Goal: Task Accomplishment & Management: Manage account settings

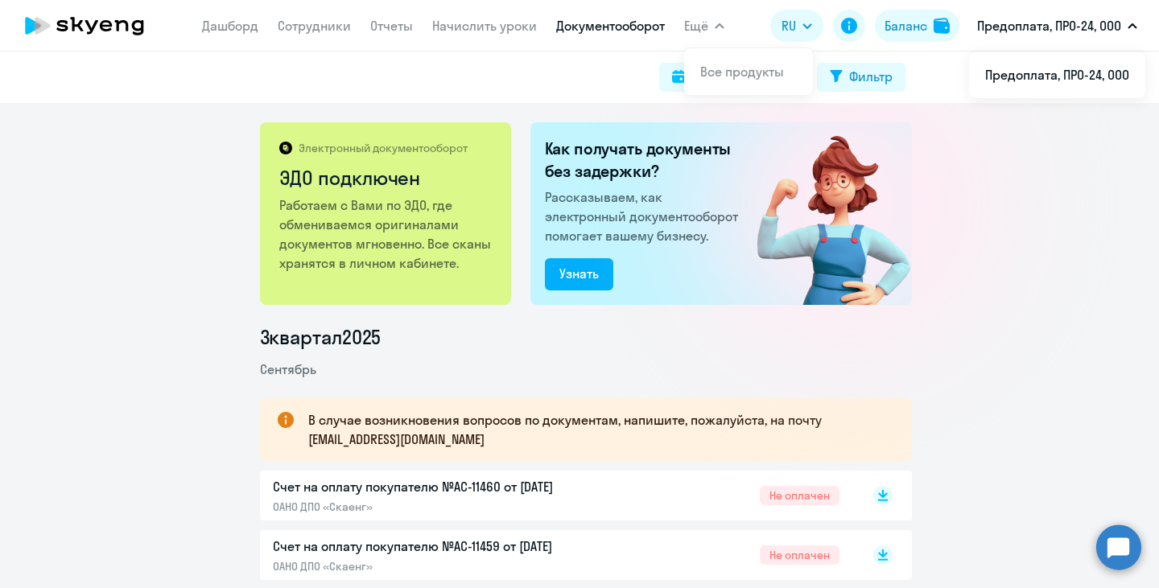
click at [1125, 555] on circle at bounding box center [1118, 547] width 45 height 45
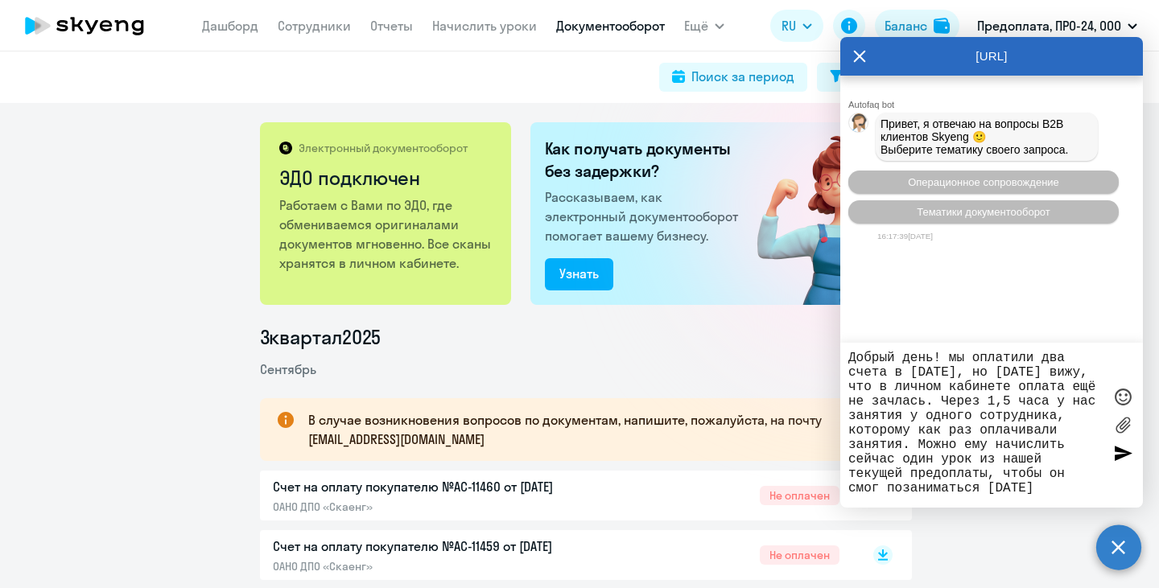
type textarea "Добрый день! мы оплатили два счета в [DATE], но [DATE] вижу, что в личном кабин…"
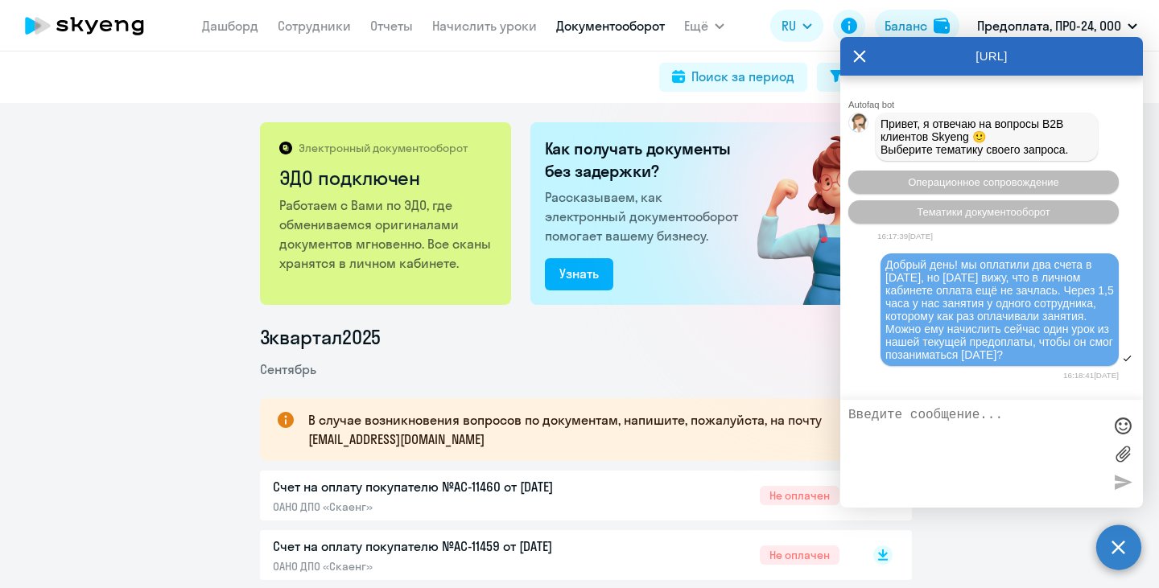
scroll to position [137, 0]
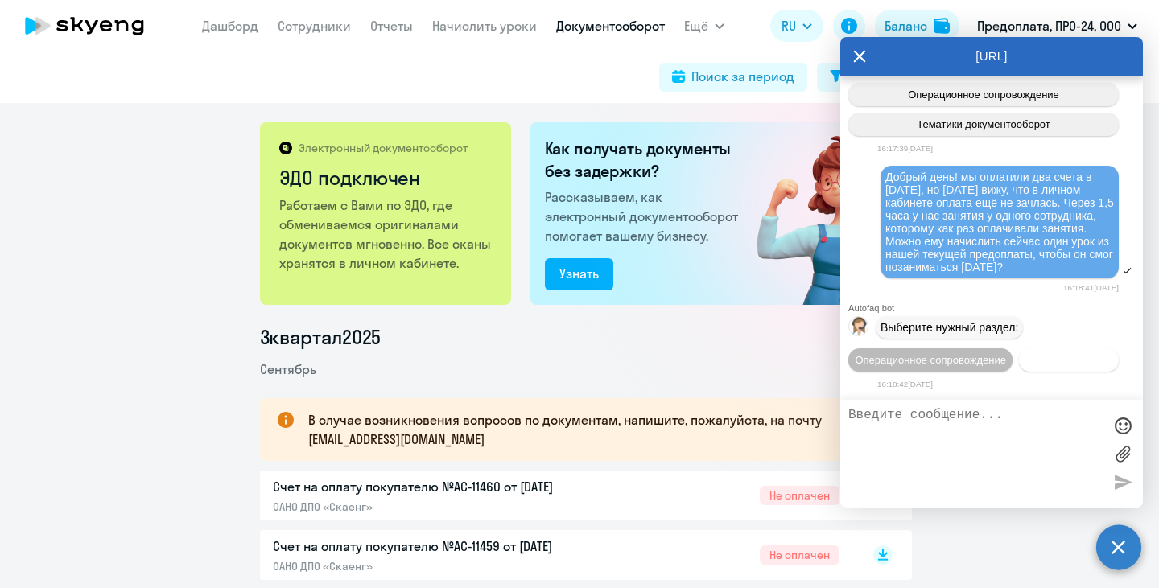
click at [1019, 362] on button "Документооборот" at bounding box center [1069, 360] width 100 height 23
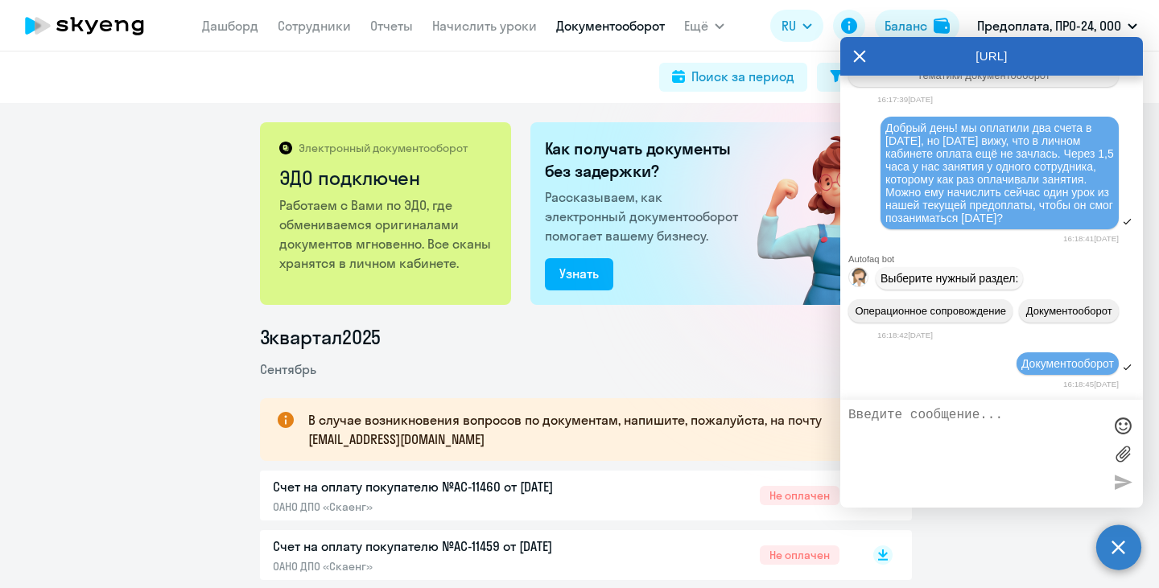
scroll to position [405, 0]
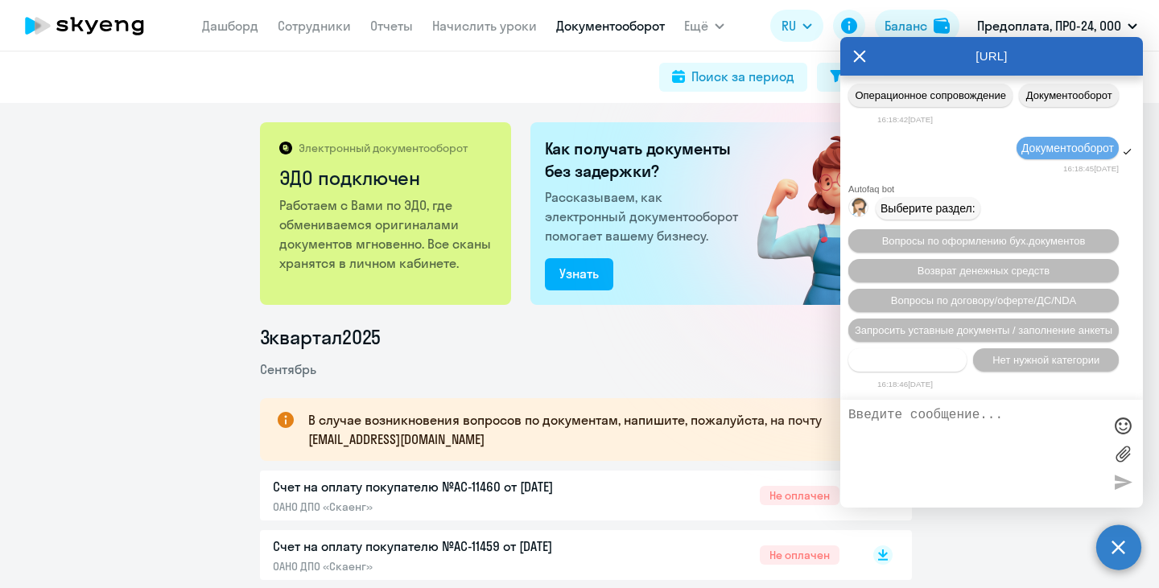
click at [935, 358] on span "Прочие вопросы" at bounding box center [908, 360] width 80 height 12
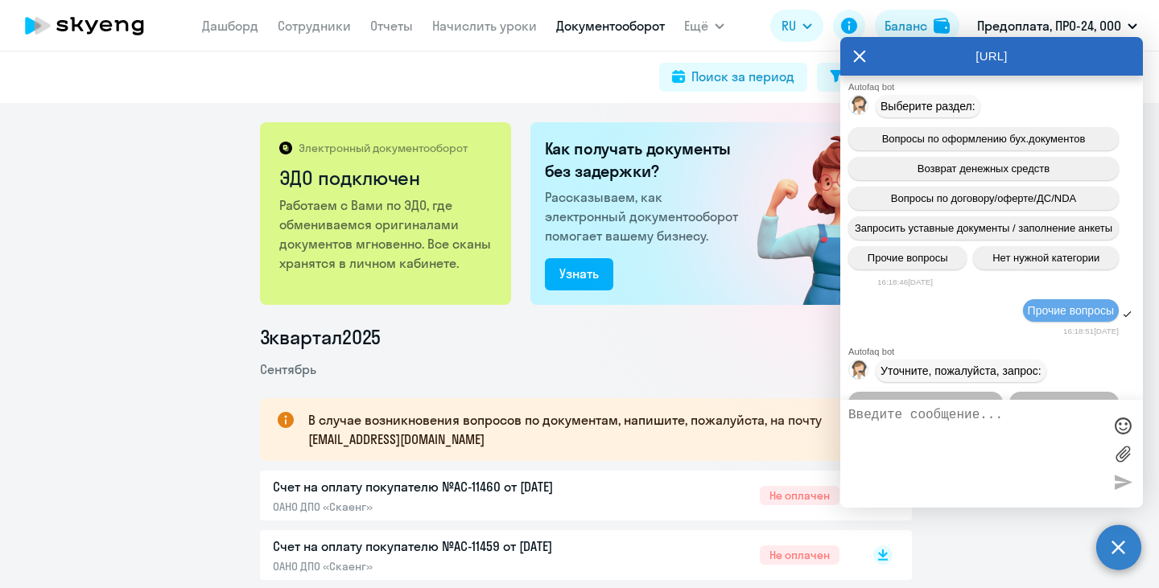
scroll to position [705, 0]
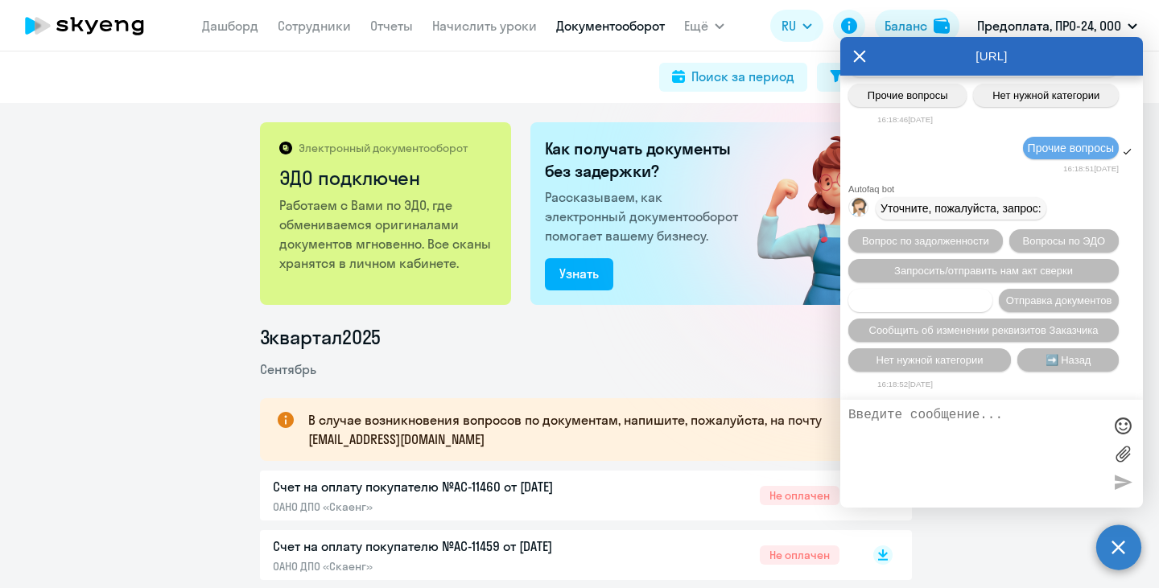
click at [978, 295] on span "Вопросы по счетам/оплате" at bounding box center [921, 301] width 130 height 12
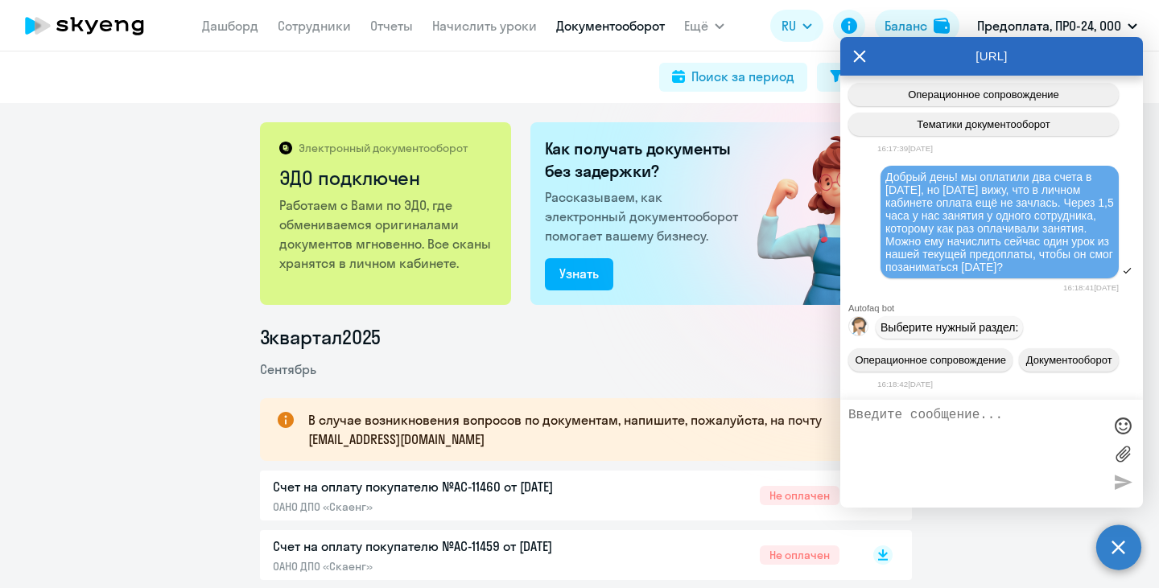
scroll to position [49, 0]
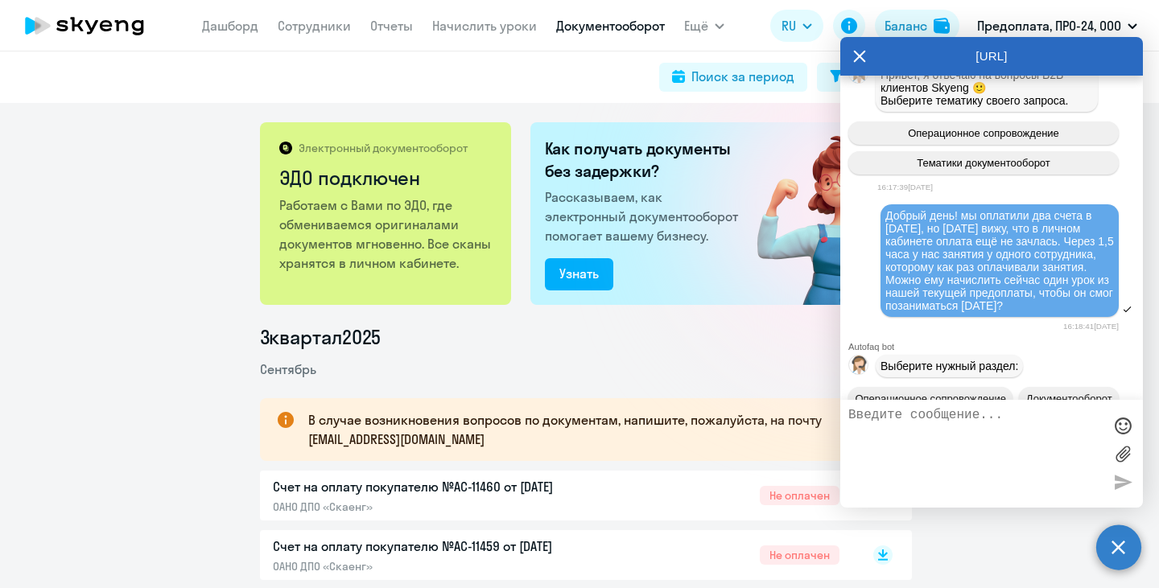
drag, startPoint x: 959, startPoint y: 219, endPoint x: 1011, endPoint y: 322, distance: 115.2
click at [1011, 312] on div "Добрый день! мы оплатили два счета в [DATE], но [DATE] вижу, что в личном кабин…" at bounding box center [999, 260] width 229 height 103
copy span "мы оплатили два счета в [DATE], но [DATE] вижу, что в личном кабинете оплата ещ…"
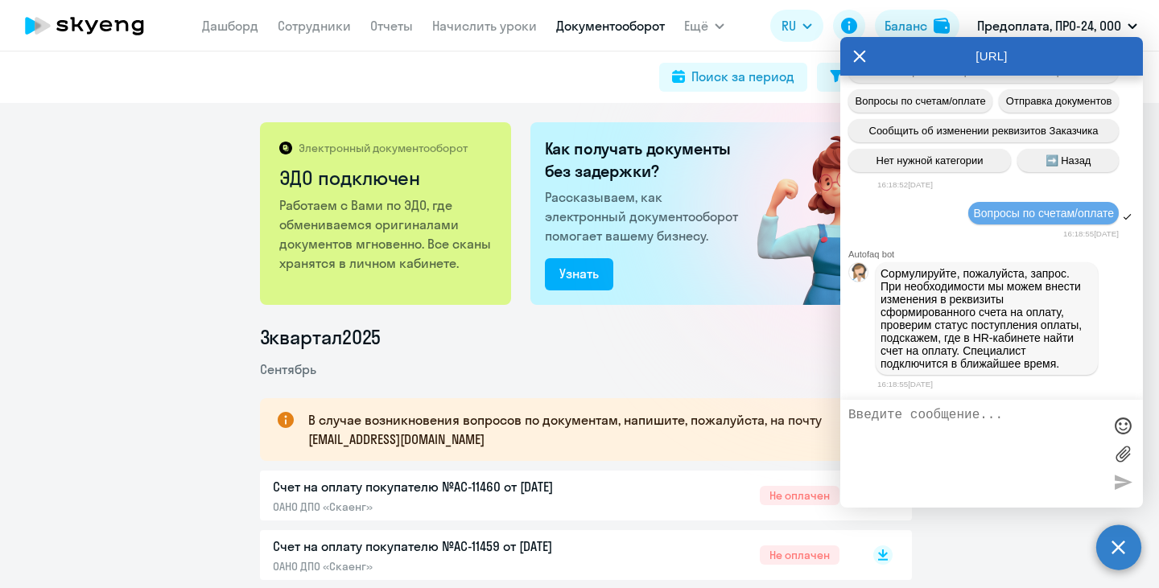
scroll to position [919, 0]
click at [1006, 429] on textarea at bounding box center [975, 454] width 254 height 92
paste textarea "мы оплатили два счета в [DATE], но [DATE] вижу, что в личном кабинете оплата ещ…"
type textarea "мы оплатили два счета в [DATE], но [DATE] вижу, что в личном кабинете оплата ещ…"
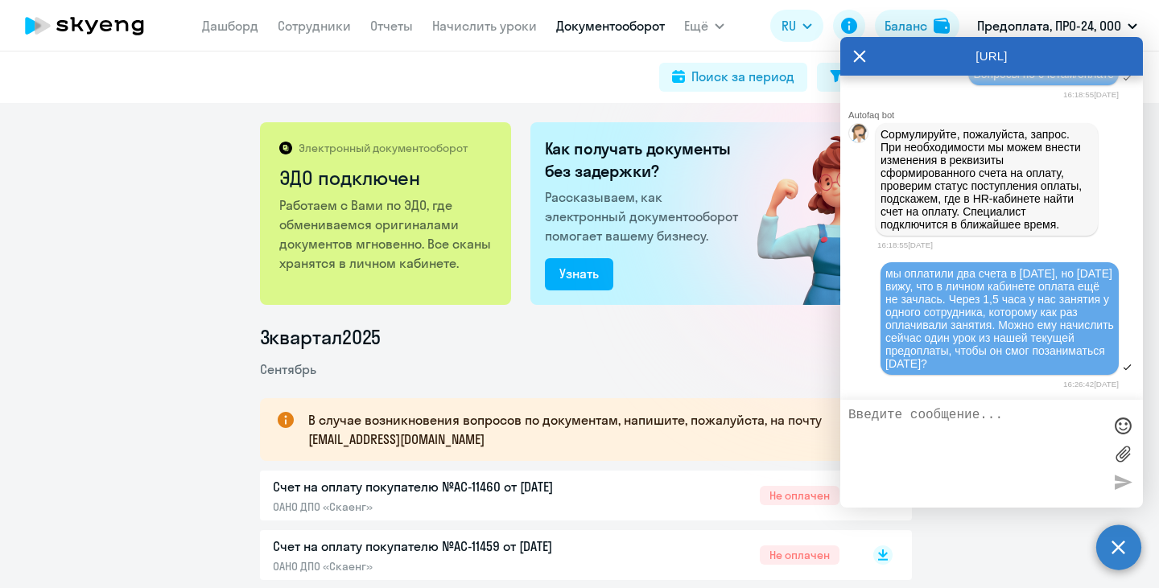
click at [78, 234] on div "Электронный документооборот ЭДО подключен Работаем с Вами по ЭДО, где обменивае…" at bounding box center [579, 345] width 1159 height 485
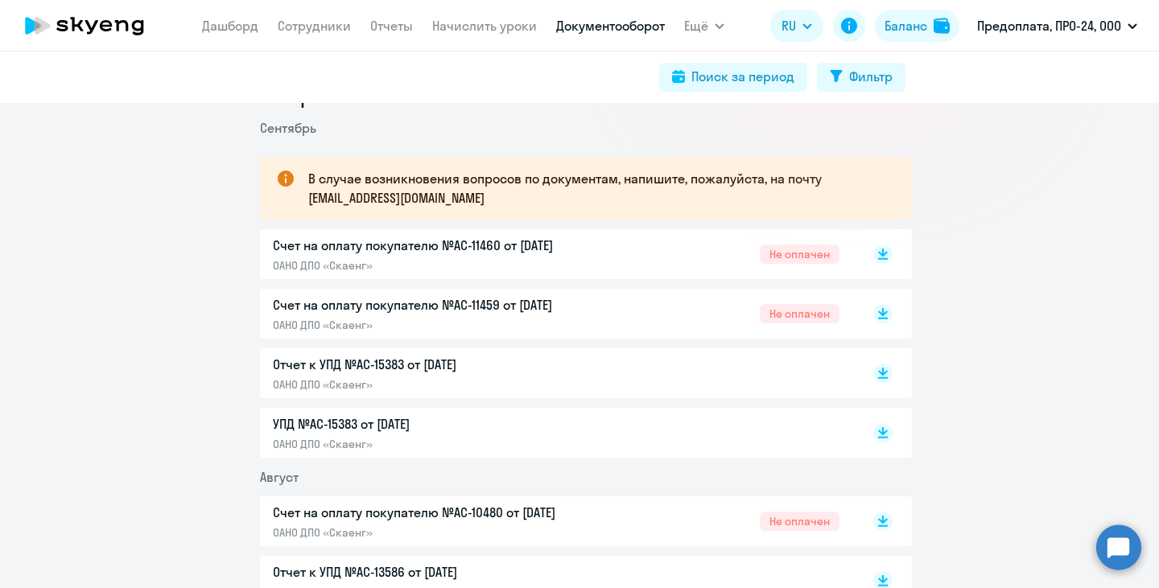
scroll to position [247, 0]
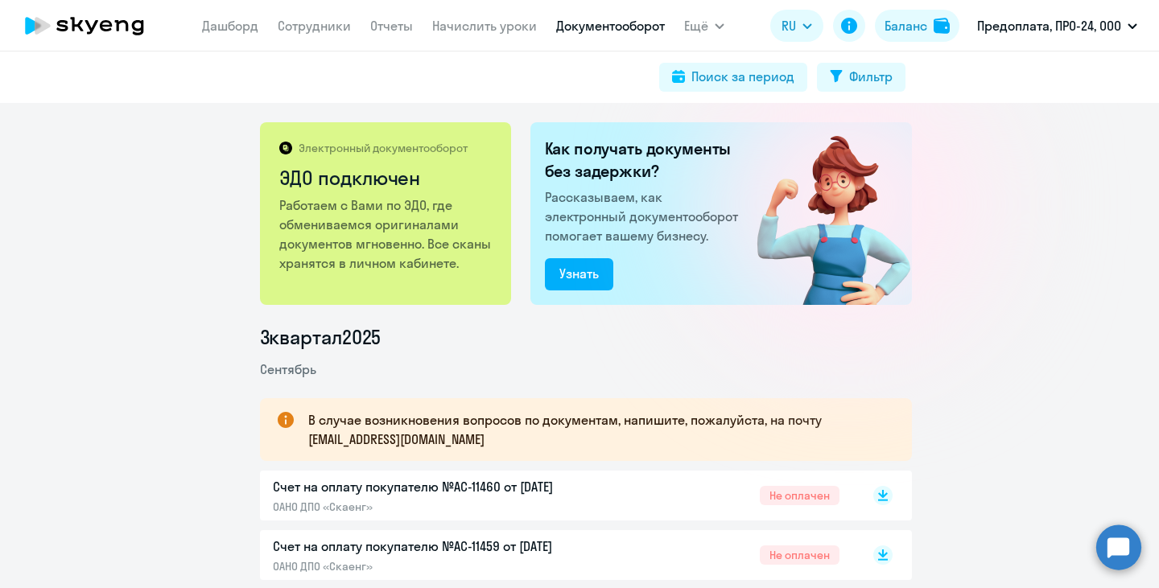
click at [1126, 550] on circle at bounding box center [1118, 547] width 45 height 45
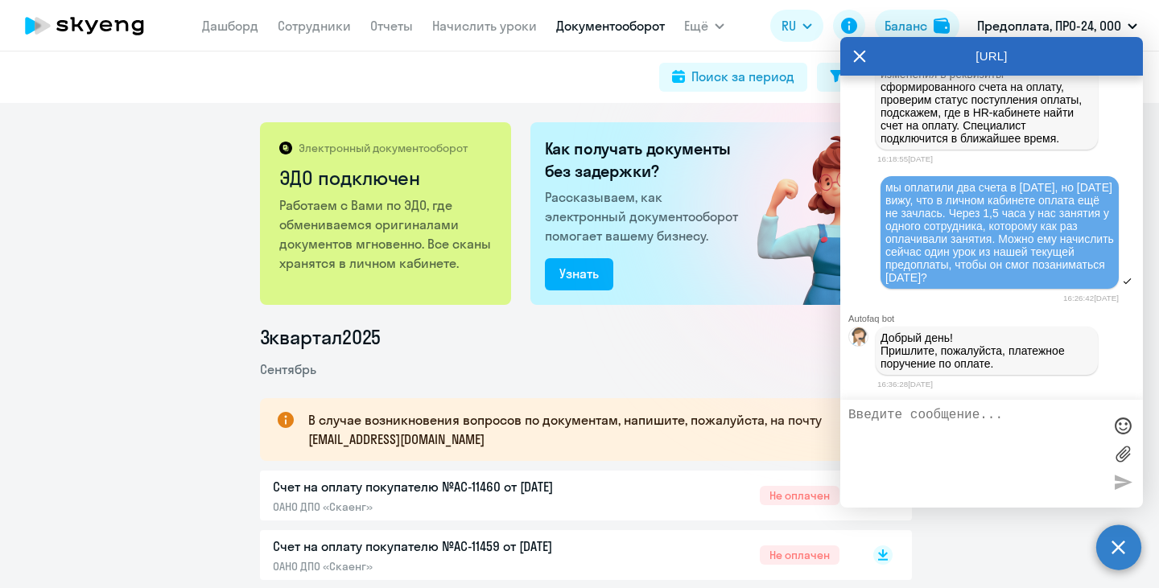
scroll to position [1146, 0]
click at [1126, 448] on label at bounding box center [1123, 454] width 24 height 24
click at [0, 0] on input "file" at bounding box center [0, 0] width 0 height 0
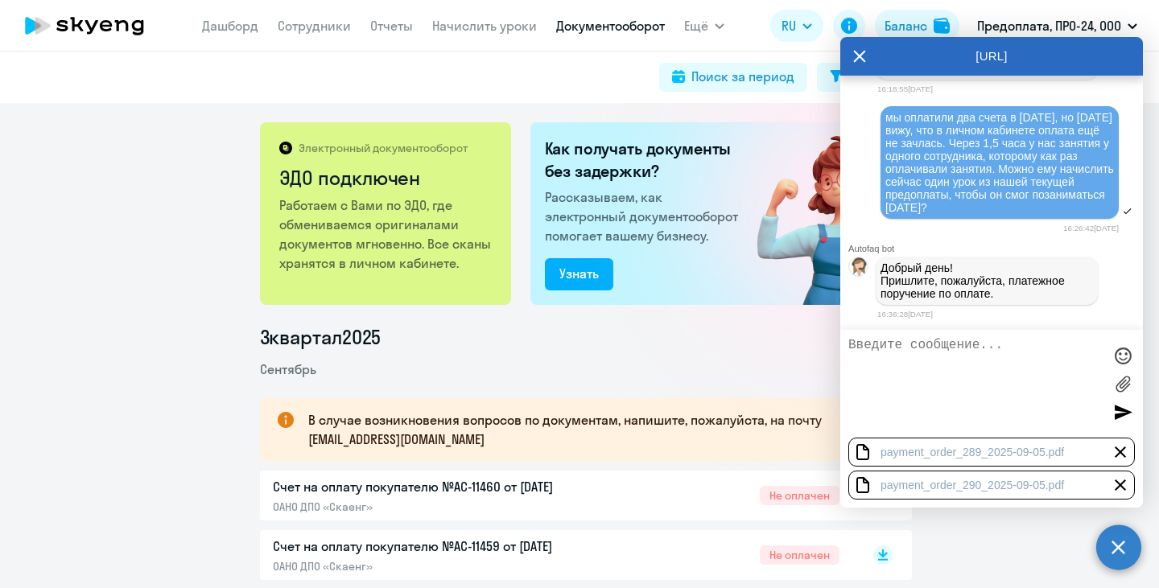
click at [1114, 415] on div at bounding box center [1123, 412] width 24 height 24
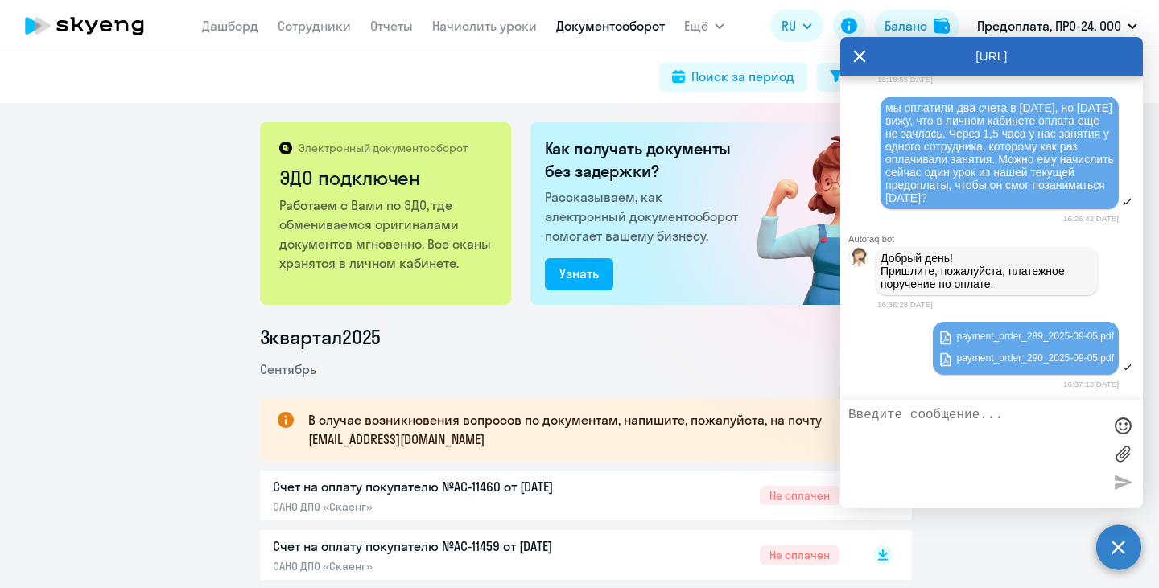
scroll to position [1227, 0]
click at [1010, 426] on textarea at bounding box center [975, 454] width 254 height 92
type textarea "yfghfdkz. afqks"
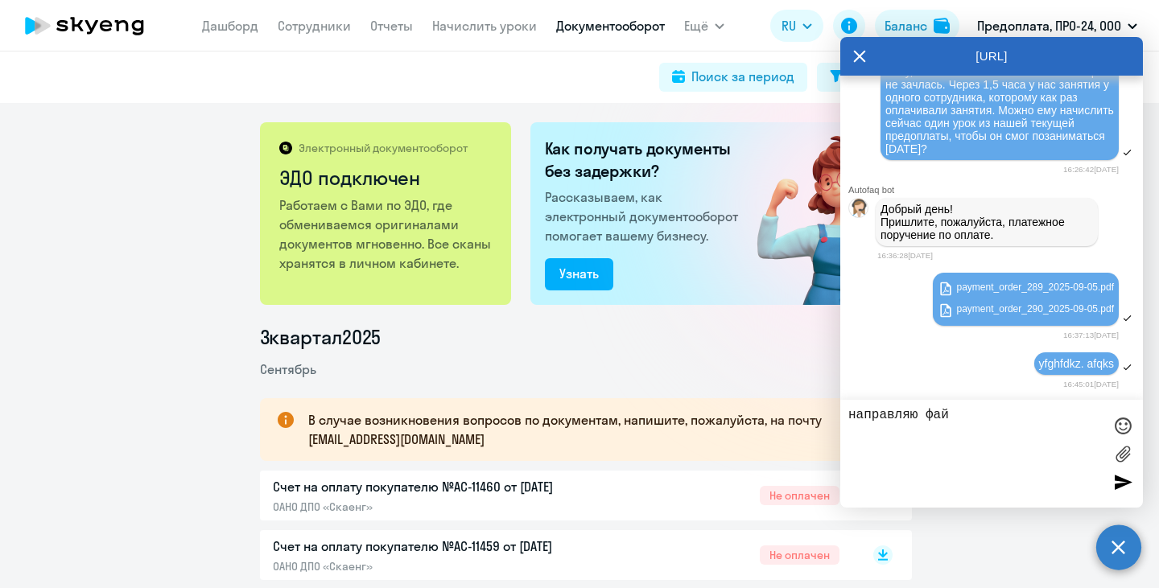
type textarea "направляю файл"
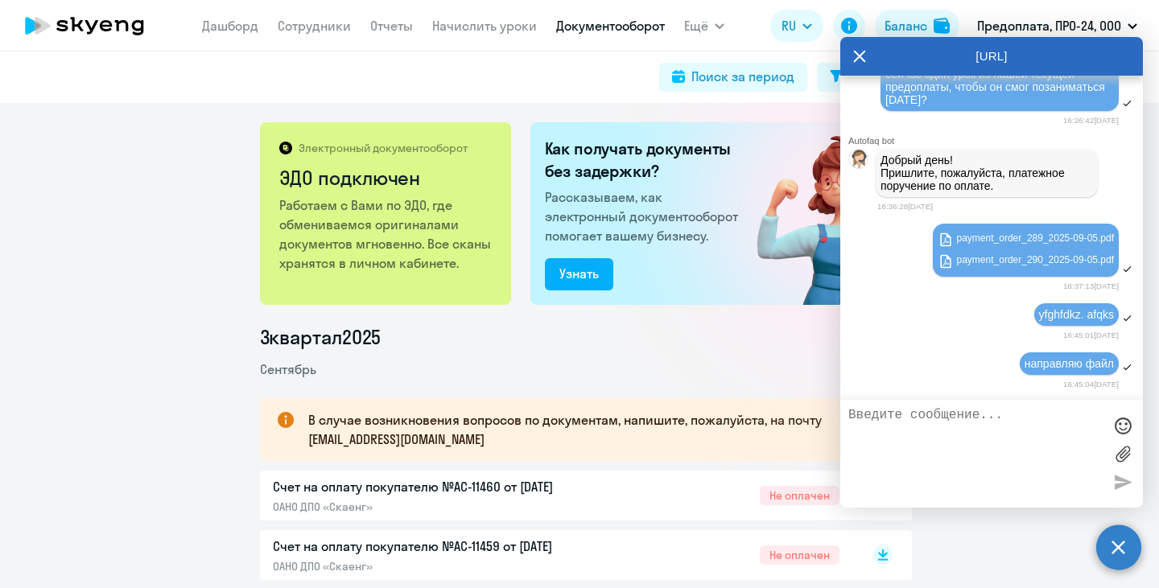
type textarea "ы"
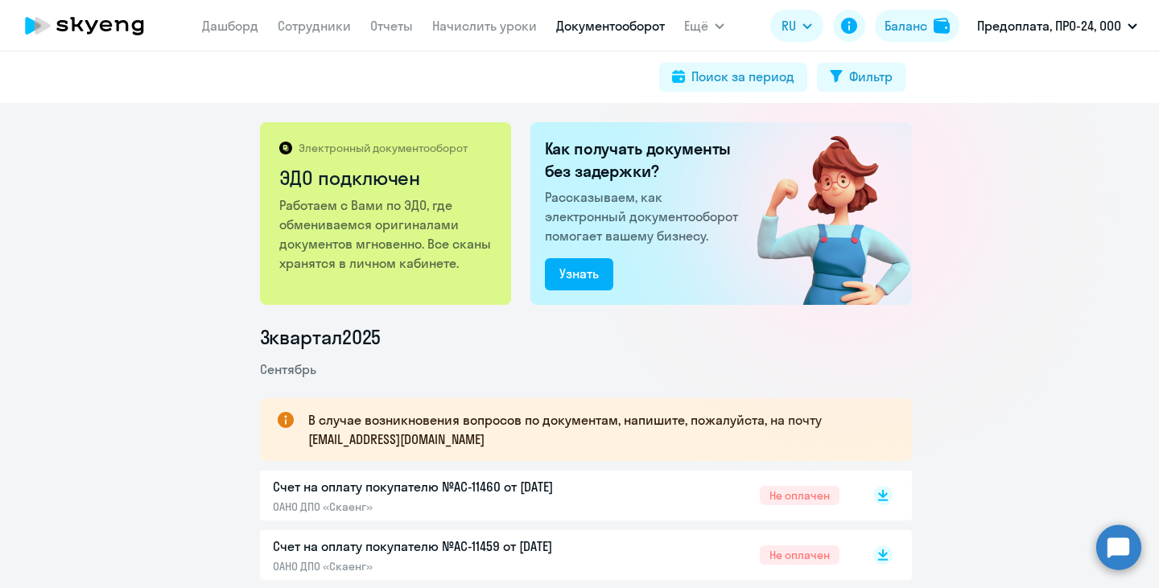
click at [1105, 548] on circle at bounding box center [1118, 547] width 45 height 45
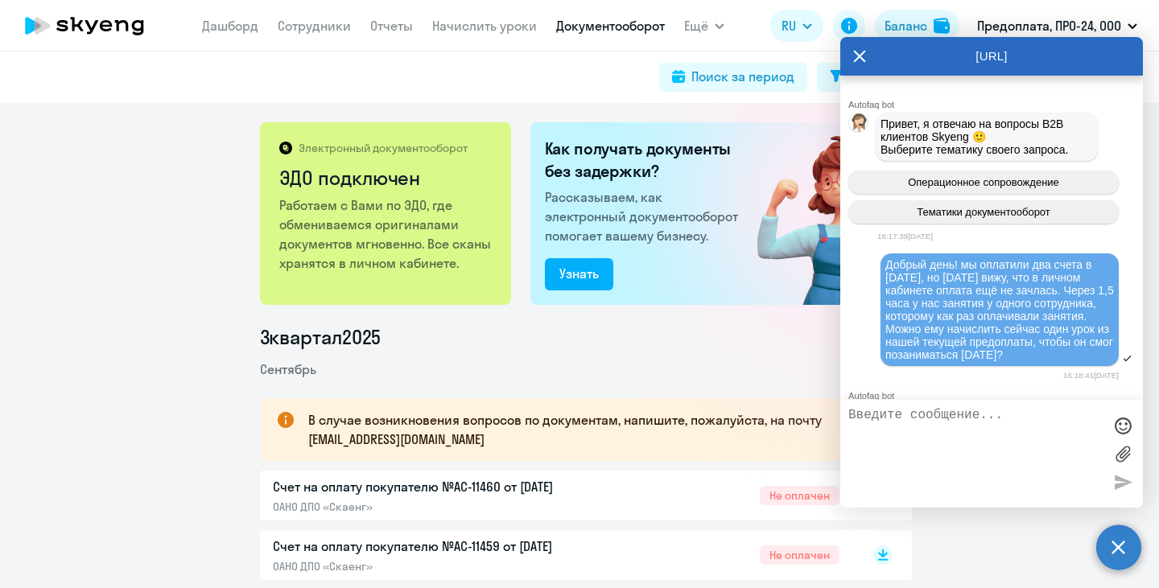
scroll to position [1326, 0]
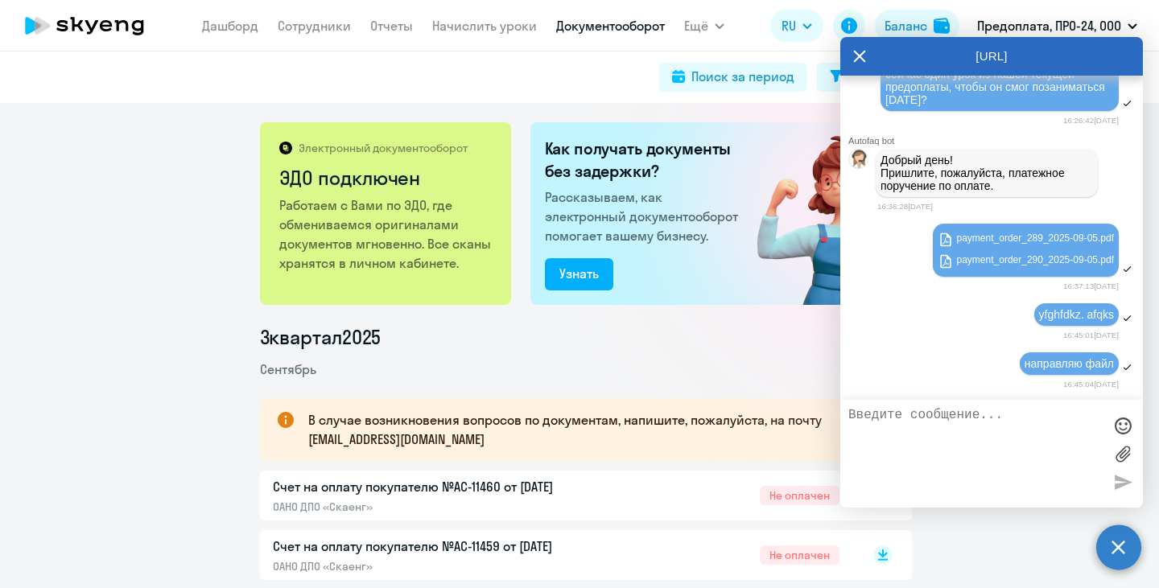
click at [959, 446] on textarea at bounding box center [975, 454] width 254 height 92
click at [947, 431] on textarea at bounding box center [975, 454] width 254 height 92
type textarea "остался час до занятия, подскажите, пожалуйста, мы успеем решить вопрос?"
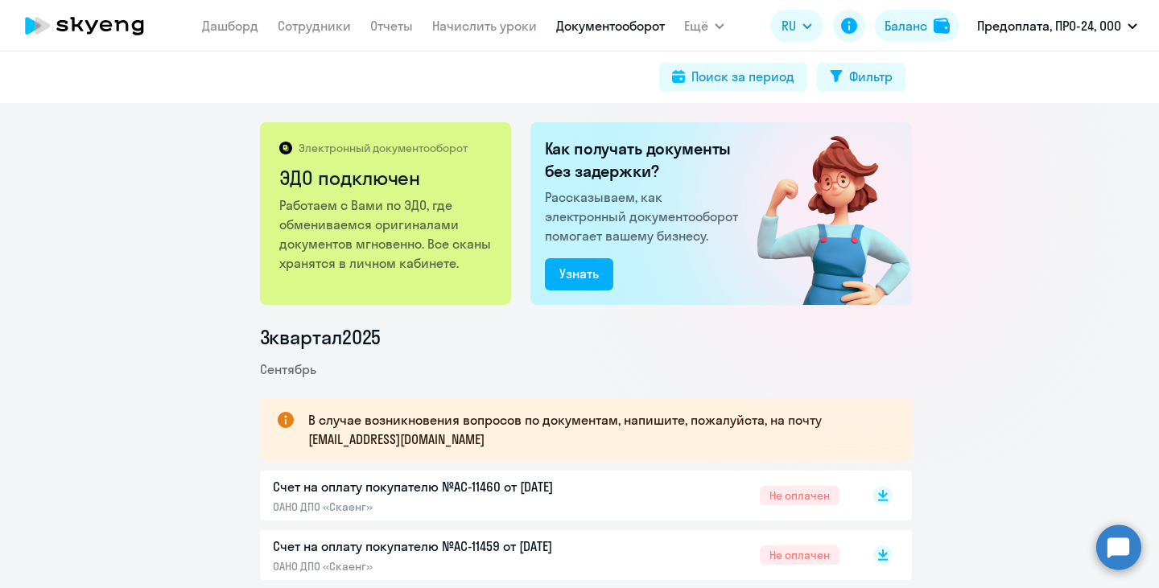
click at [1110, 548] on circle at bounding box center [1118, 547] width 45 height 45
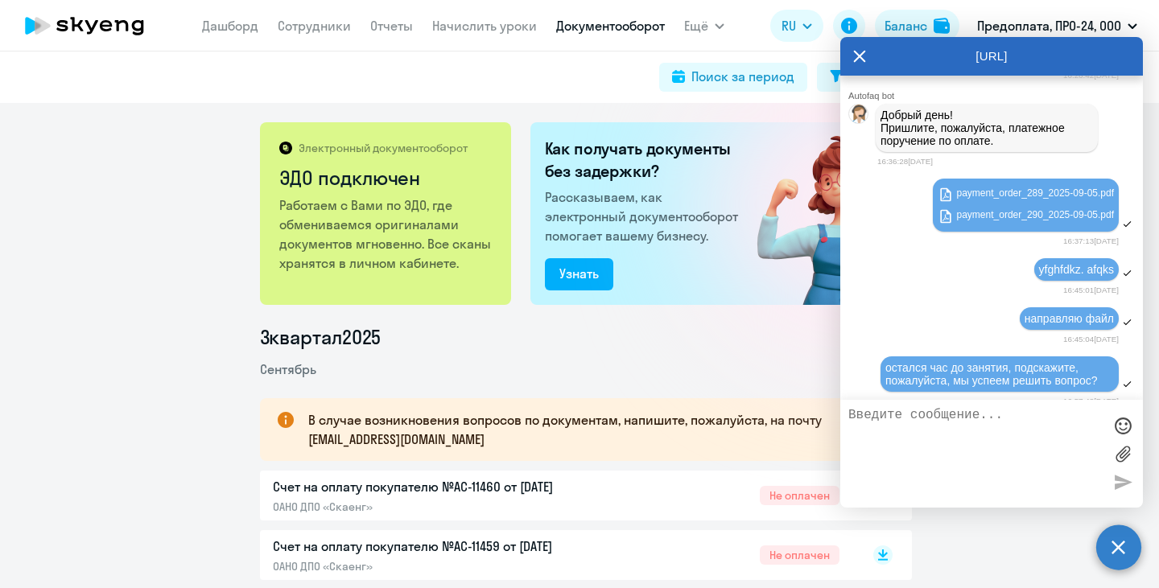
scroll to position [1388, 0]
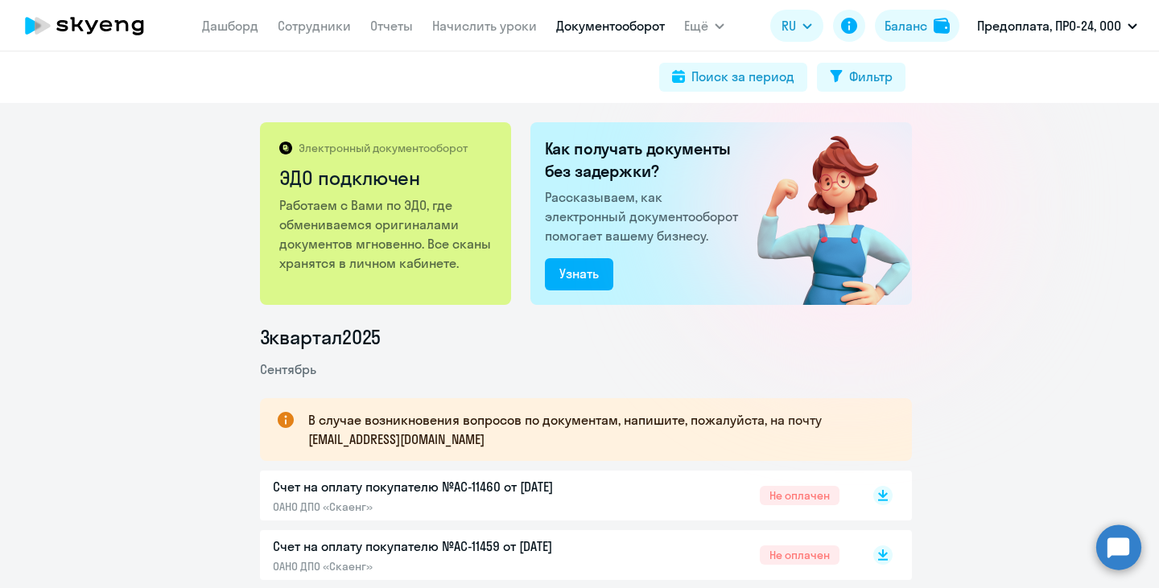
click at [1112, 554] on circle at bounding box center [1118, 547] width 45 height 45
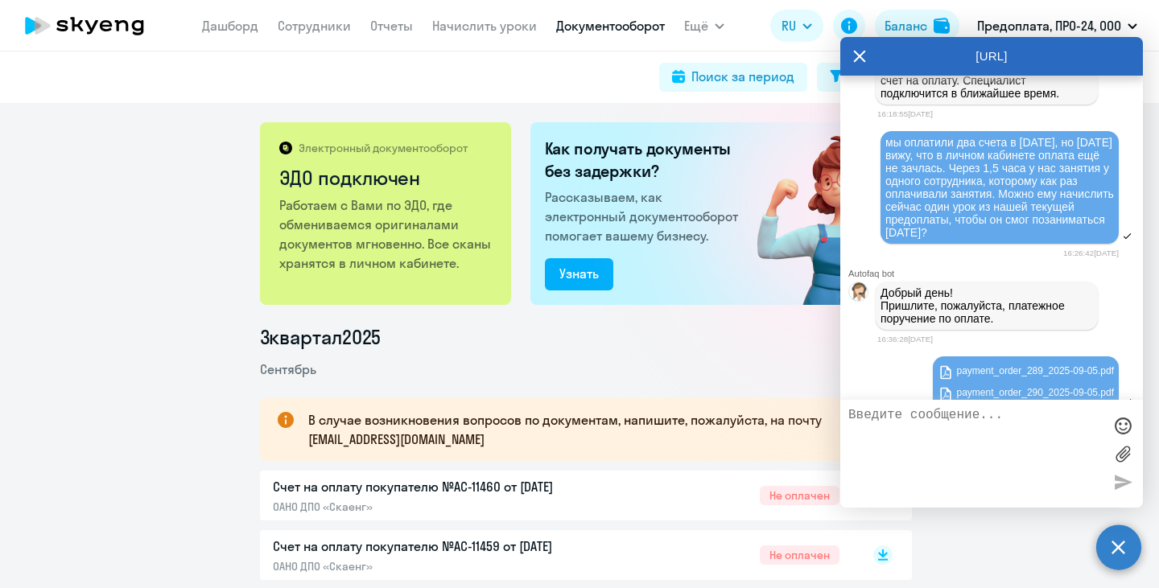
scroll to position [1388, 0]
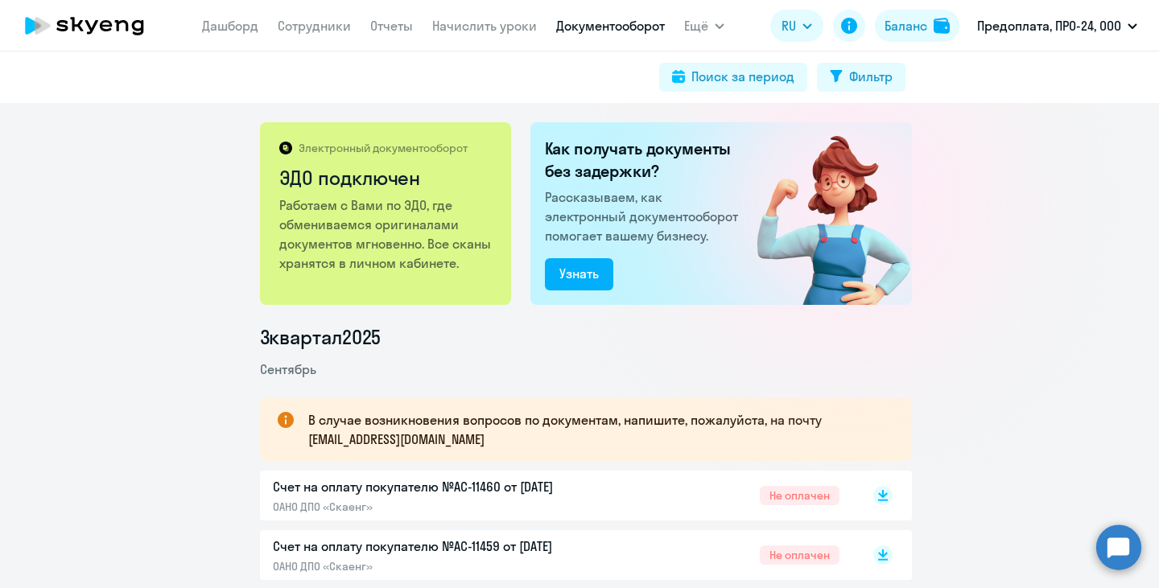
click at [1123, 554] on circle at bounding box center [1118, 547] width 45 height 45
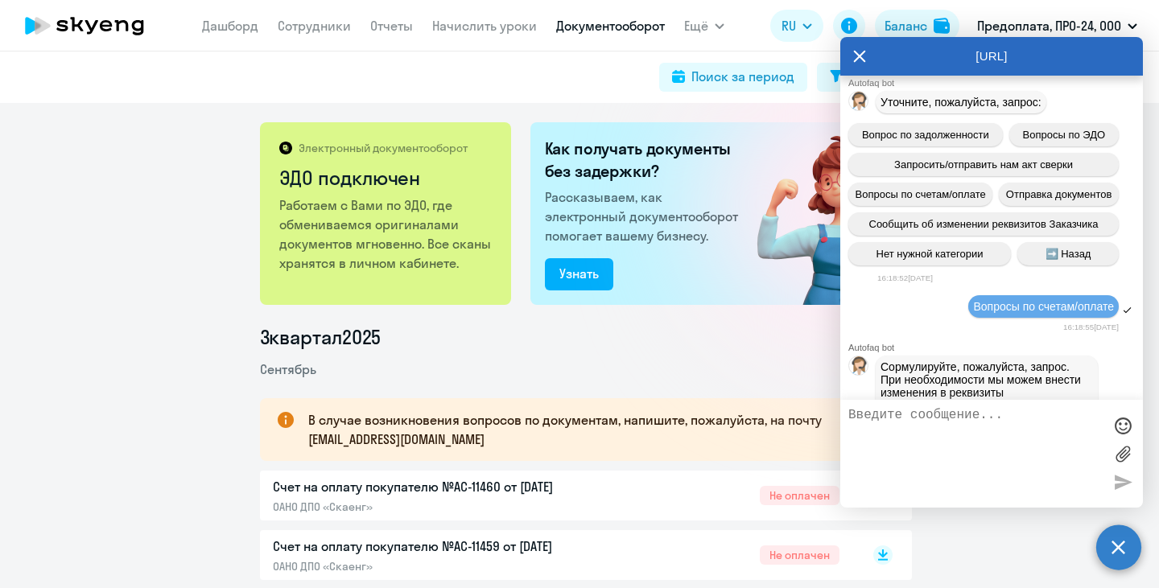
scroll to position [1388, 0]
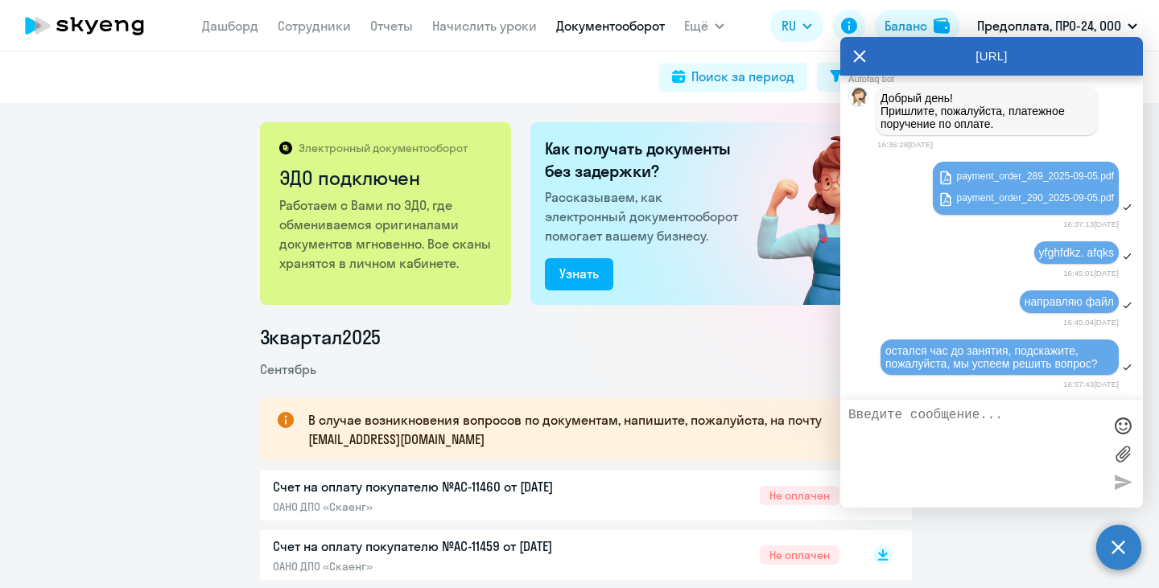
click at [864, 63] on icon at bounding box center [859, 56] width 13 height 39
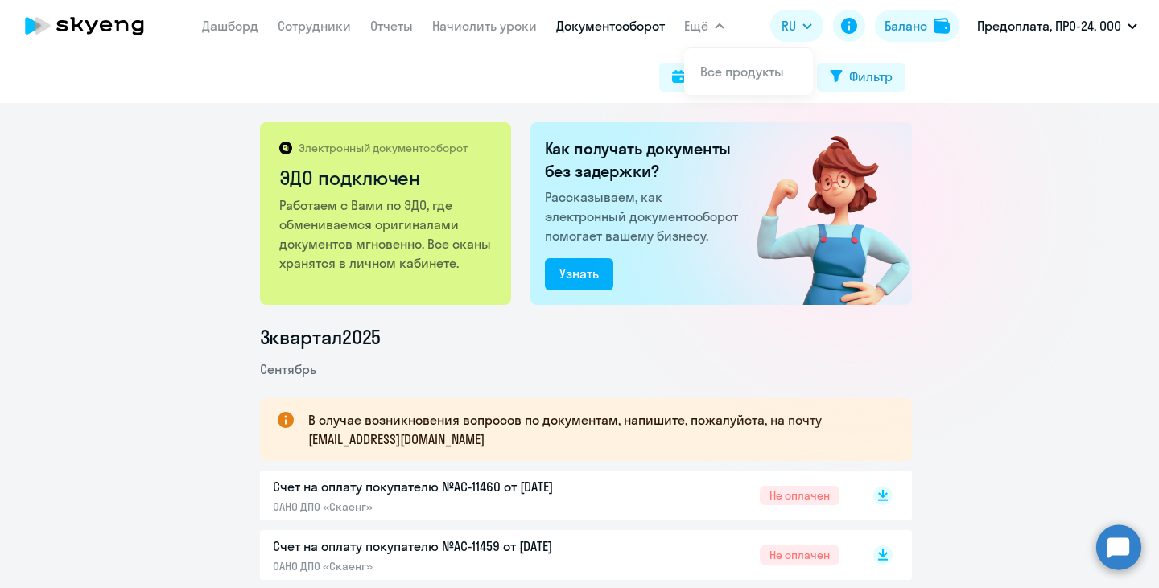
click at [710, 23] on button "Ещё" at bounding box center [704, 26] width 40 height 32
click at [1113, 566] on circle at bounding box center [1118, 547] width 45 height 45
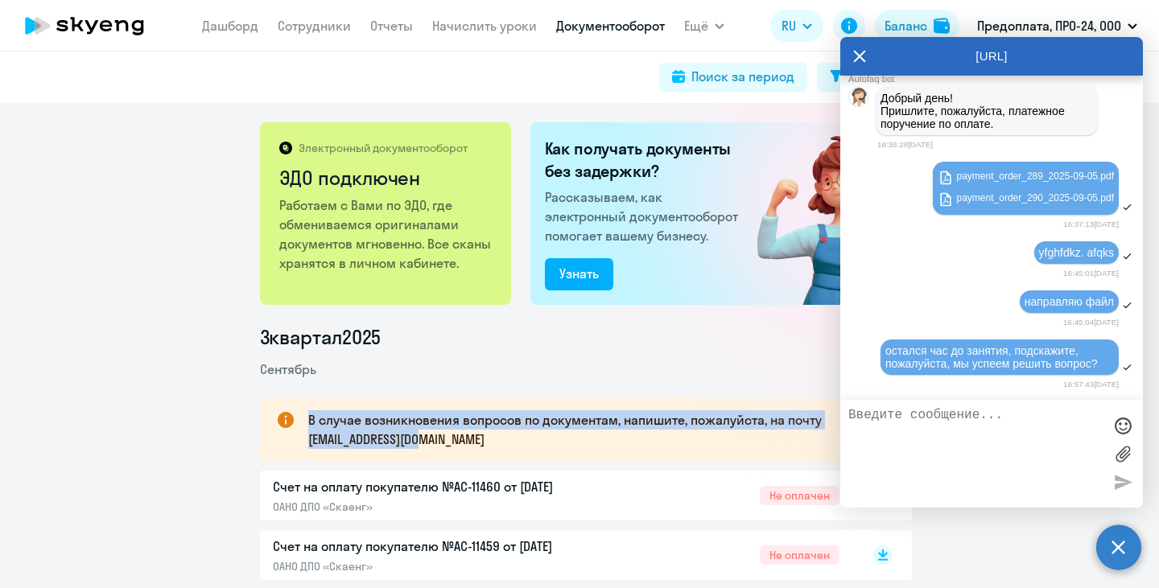
drag, startPoint x: 1145, startPoint y: 438, endPoint x: 1146, endPoint y: 377, distance: 61.2
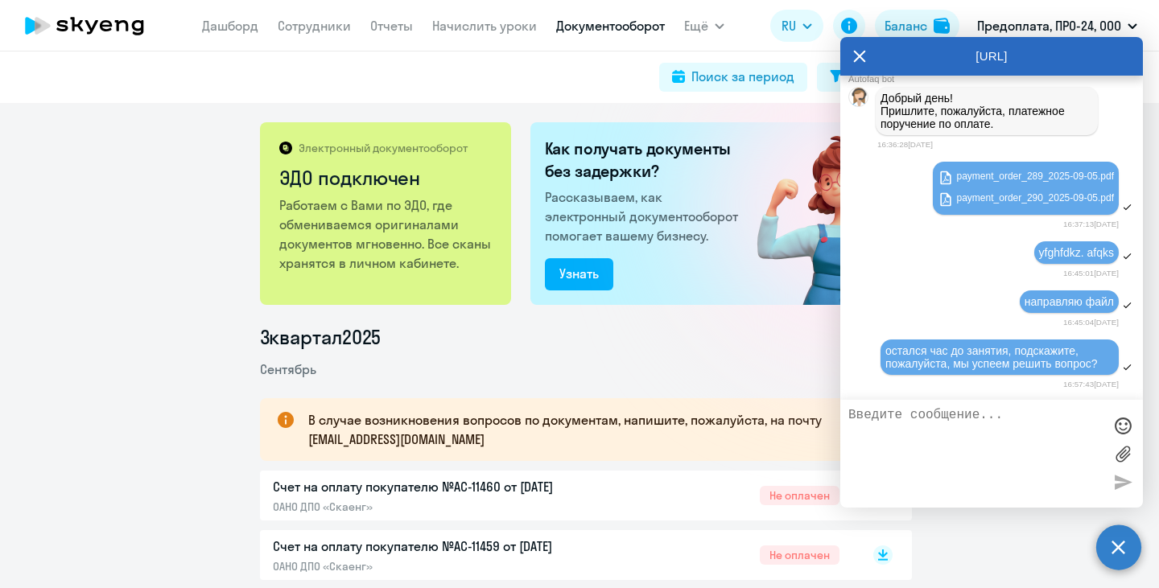
click at [1038, 428] on textarea at bounding box center [975, 454] width 254 height 92
click at [992, 428] on textarea at bounding box center [975, 454] width 254 height 92
type textarea "[PERSON_NAME], помогите пожалуйста с вопросом"
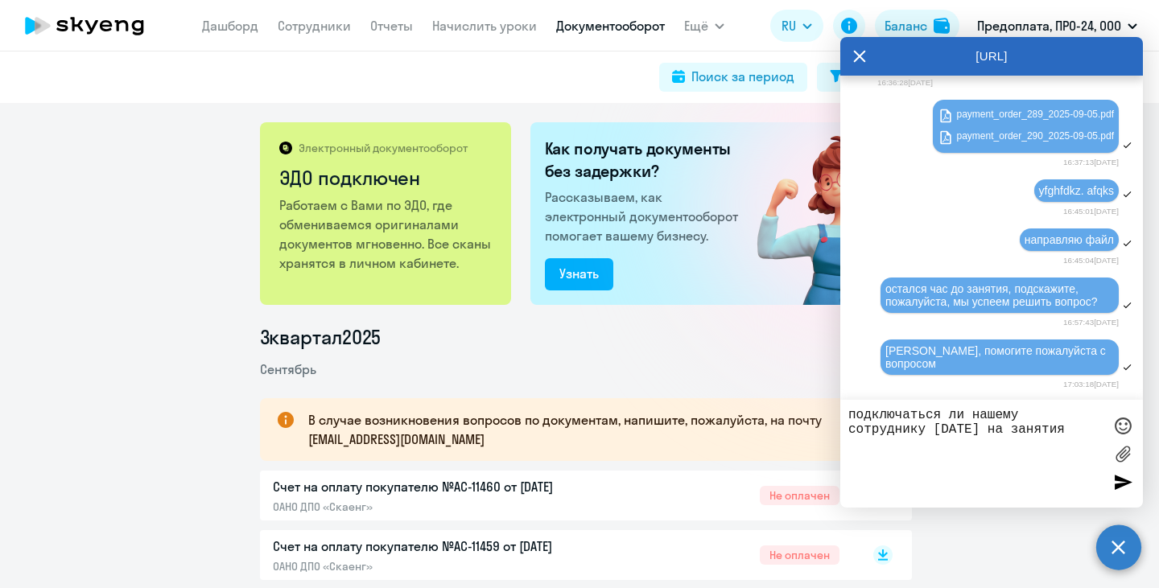
type textarea "подключаться ли нашему сотруднику [DATE] на занятия?"
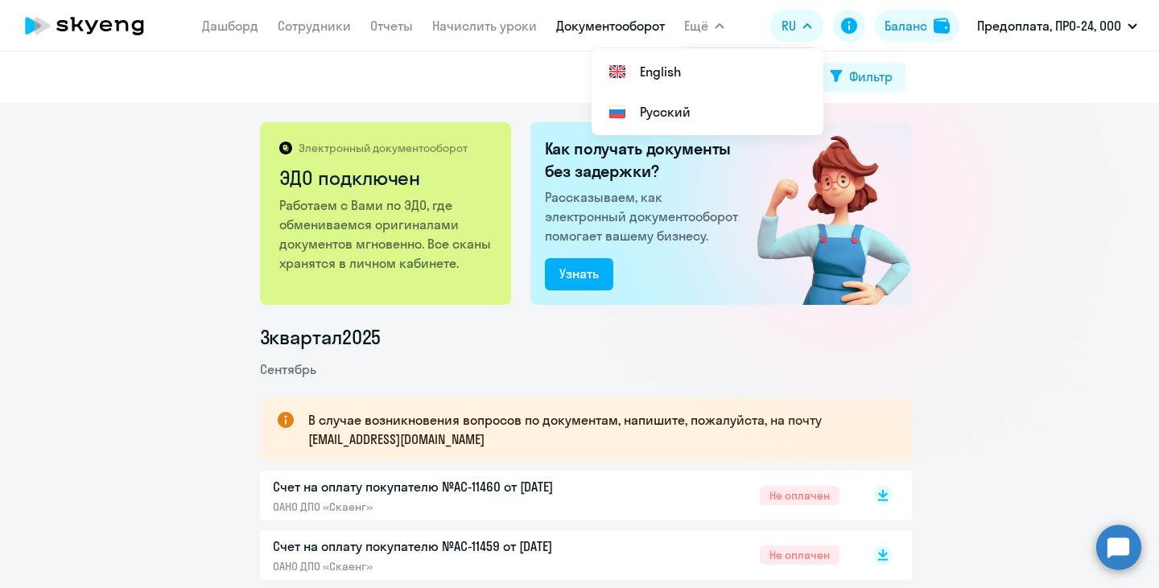
click at [1113, 551] on circle at bounding box center [1118, 547] width 45 height 45
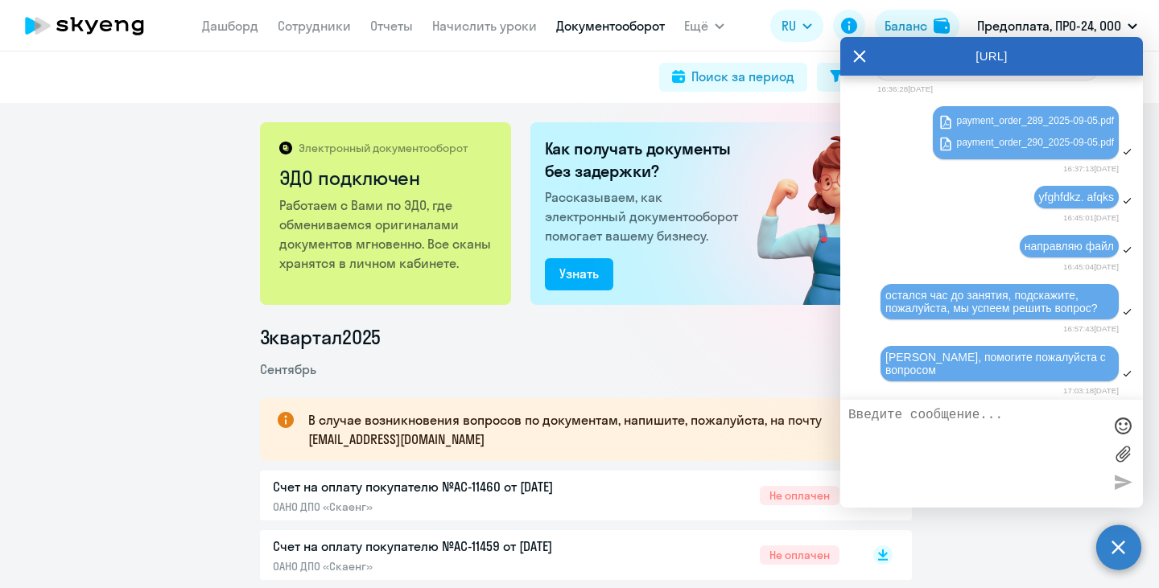
scroll to position [1513, 0]
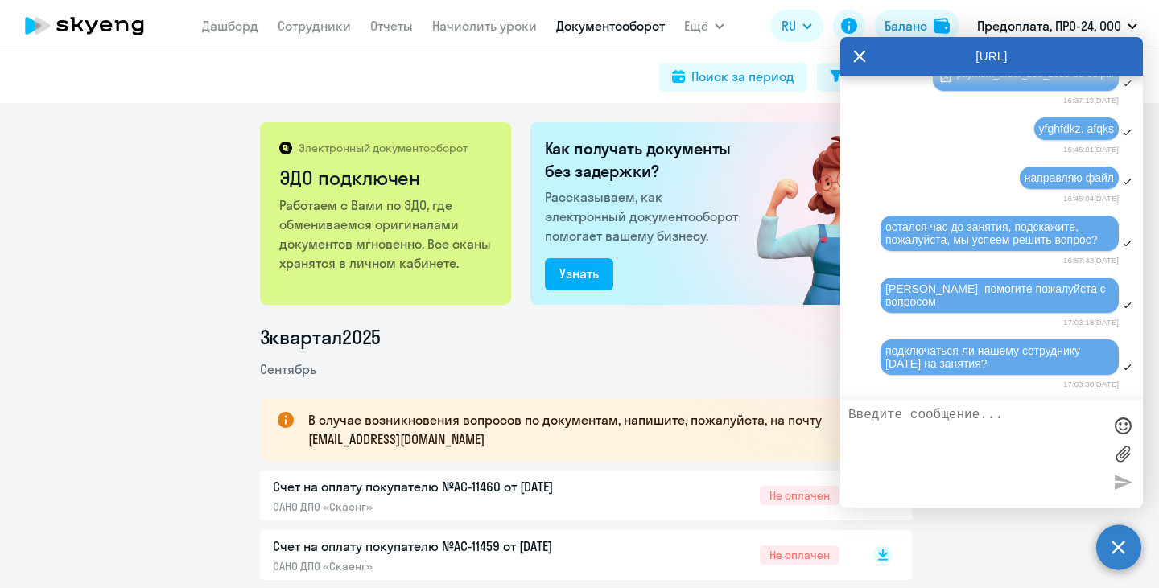
click at [652, 323] on div "Электронный документооборот ЭДО подключен Работаем с Вами по ЭДО, где обменивае…" at bounding box center [579, 345] width 1159 height 485
click at [857, 52] on icon at bounding box center [859, 56] width 13 height 39
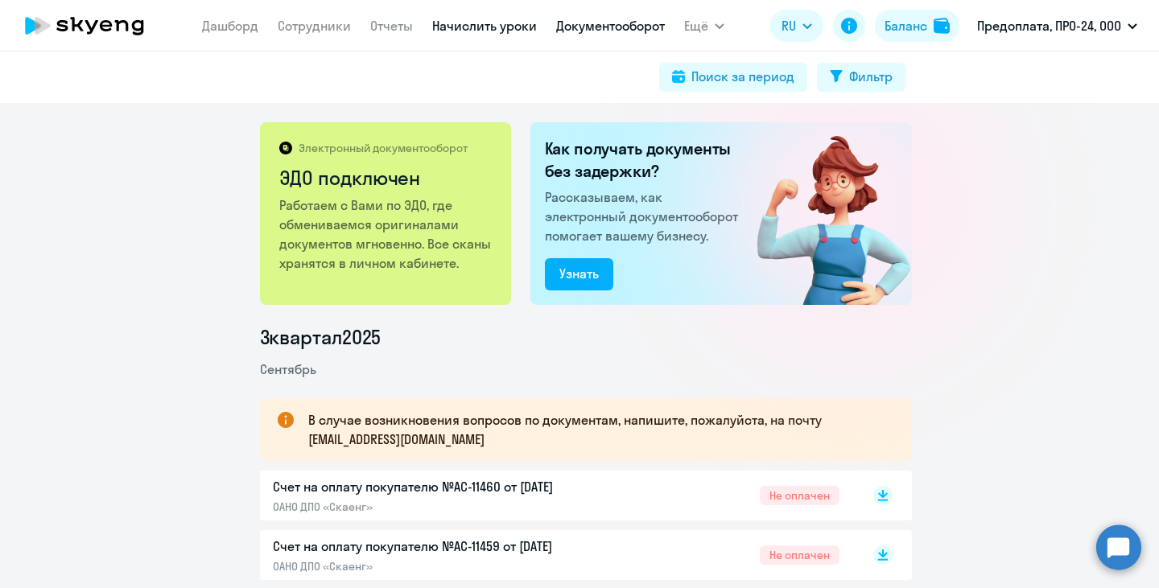
click at [499, 33] on link "Начислить уроки" at bounding box center [484, 26] width 105 height 16
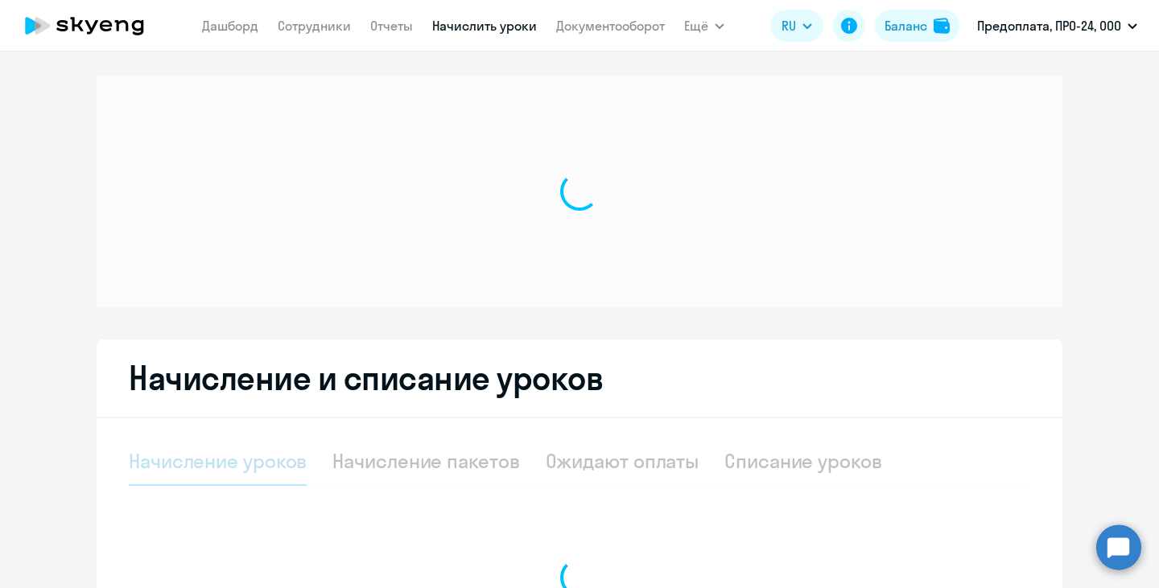
select select "10"
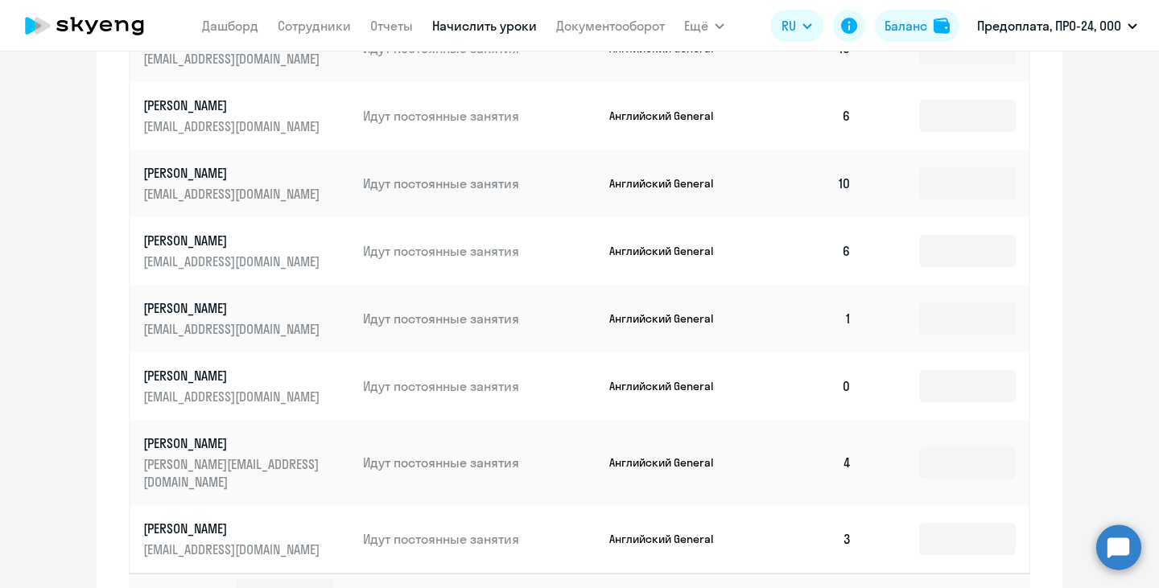
scroll to position [927, 0]
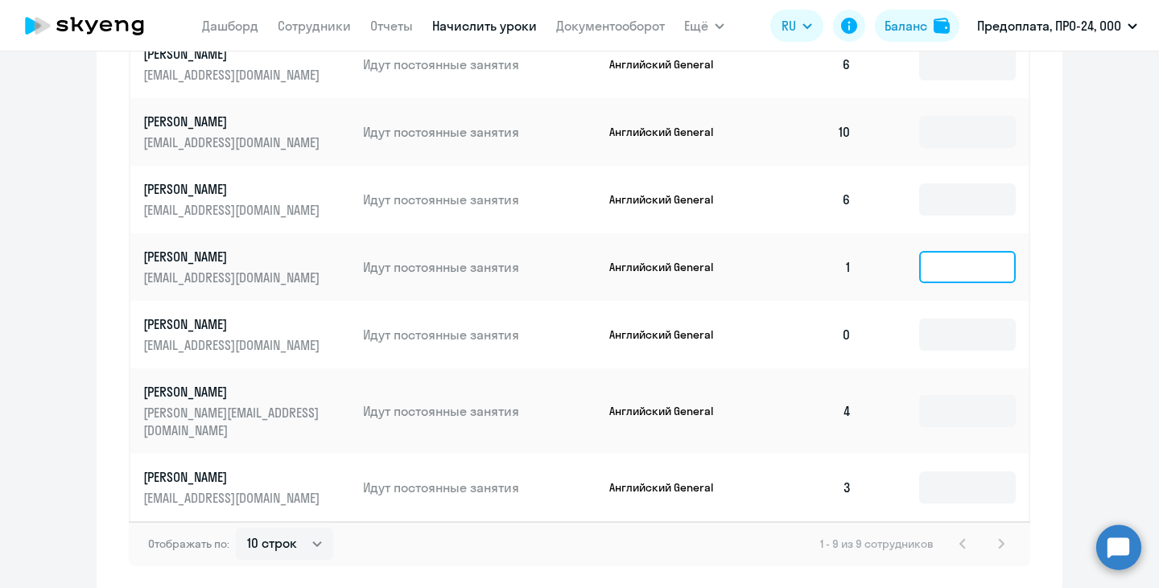
click at [949, 268] on input at bounding box center [967, 267] width 97 height 32
click at [866, 250] on td at bounding box center [946, 267] width 164 height 68
drag, startPoint x: 842, startPoint y: 266, endPoint x: 868, endPoint y: 283, distance: 31.9
click at [868, 283] on tr "Жданкин Сергей szhdankin@xiag.ch Идут постоянные занятия Английский General 1" at bounding box center [579, 267] width 898 height 68
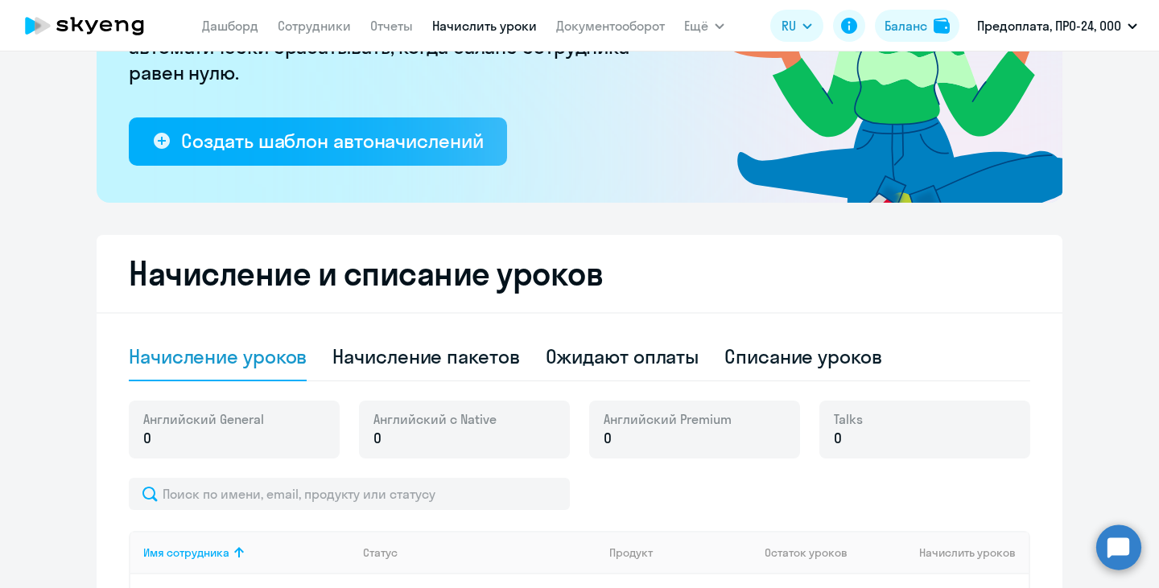
scroll to position [321, 0]
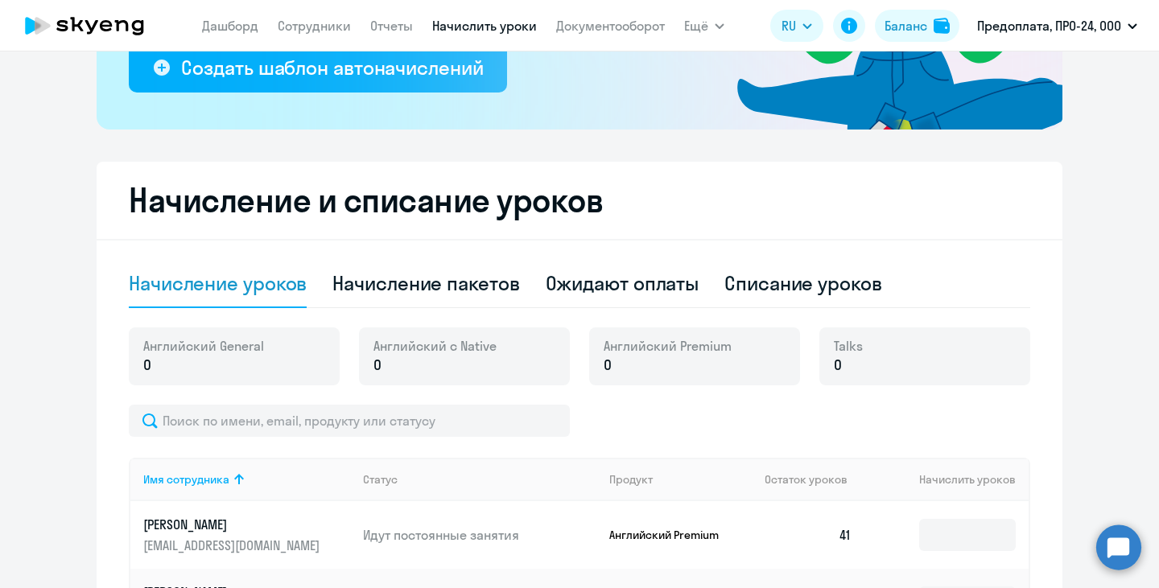
click at [369, 271] on div "Начисление пакетов" at bounding box center [425, 283] width 187 height 26
select select "10"
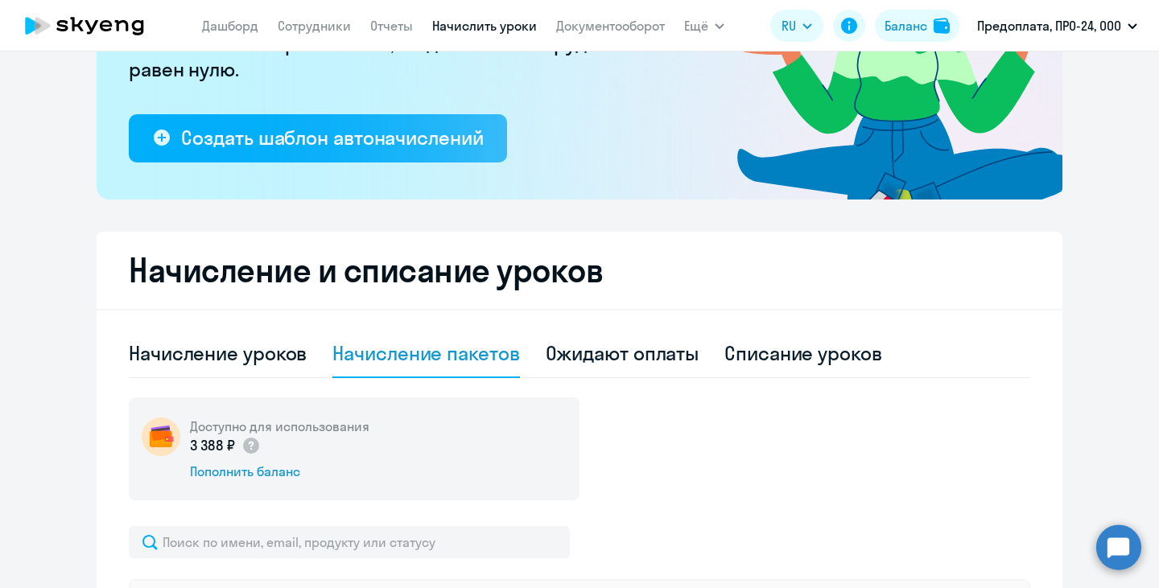
scroll to position [0, 0]
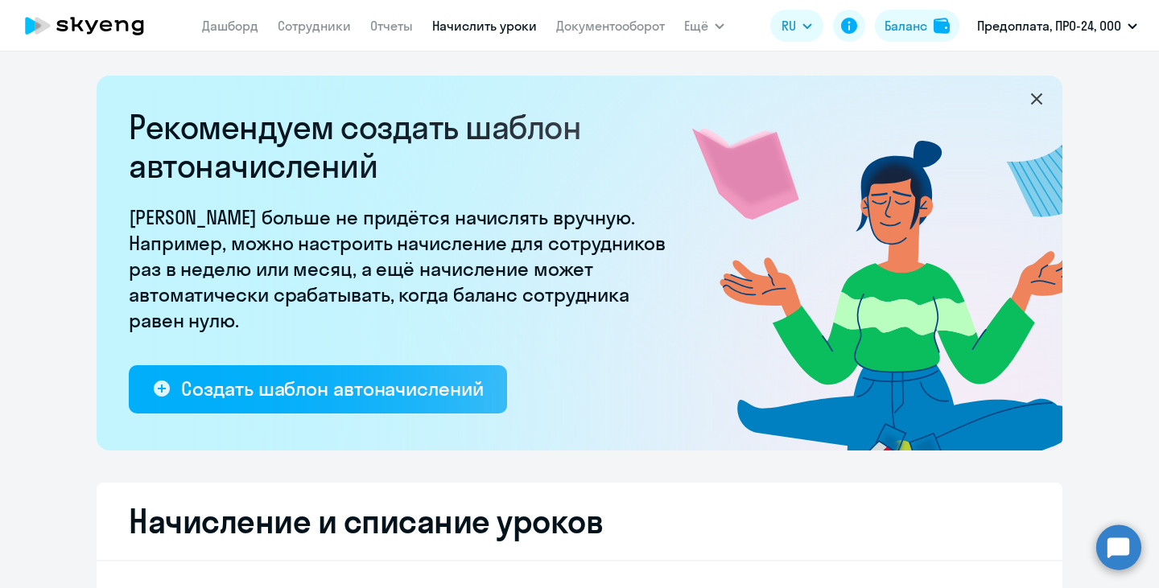
click at [1119, 563] on circle at bounding box center [1118, 547] width 45 height 45
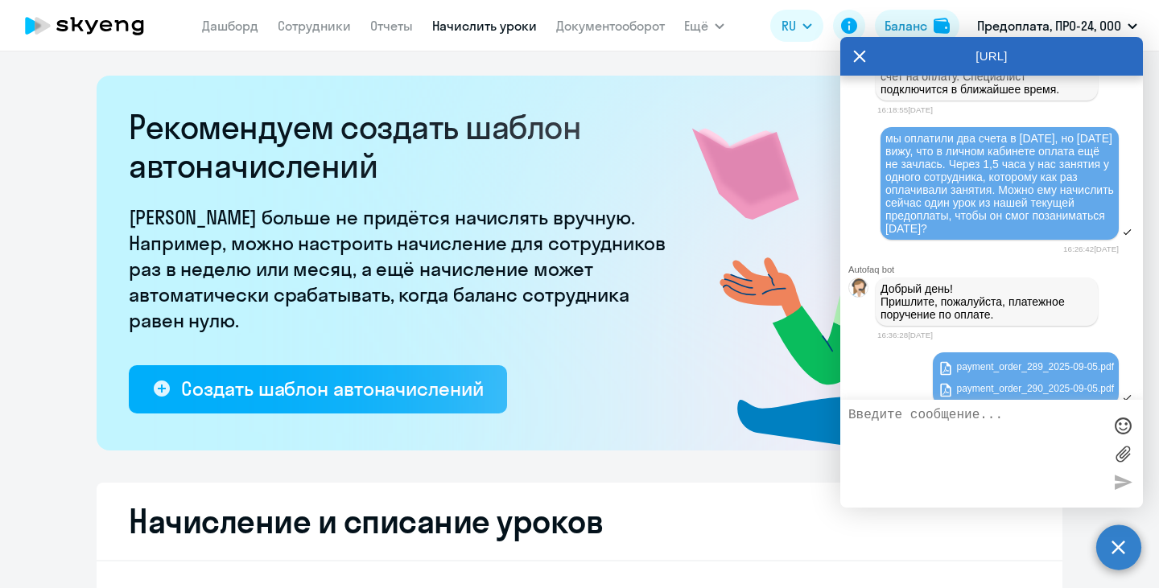
scroll to position [1513, 0]
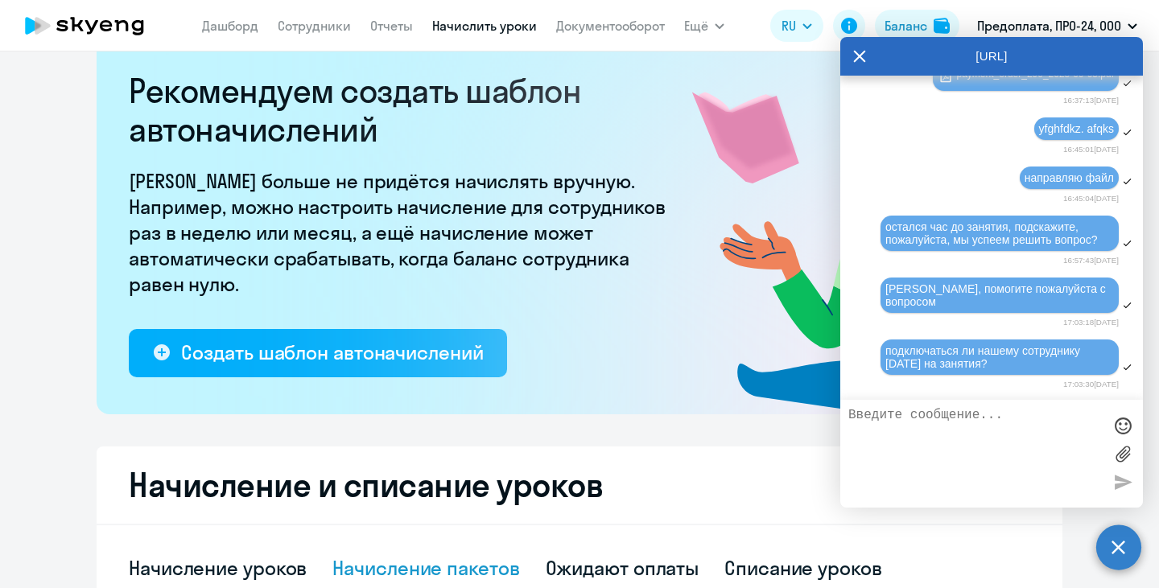
scroll to position [40, 0]
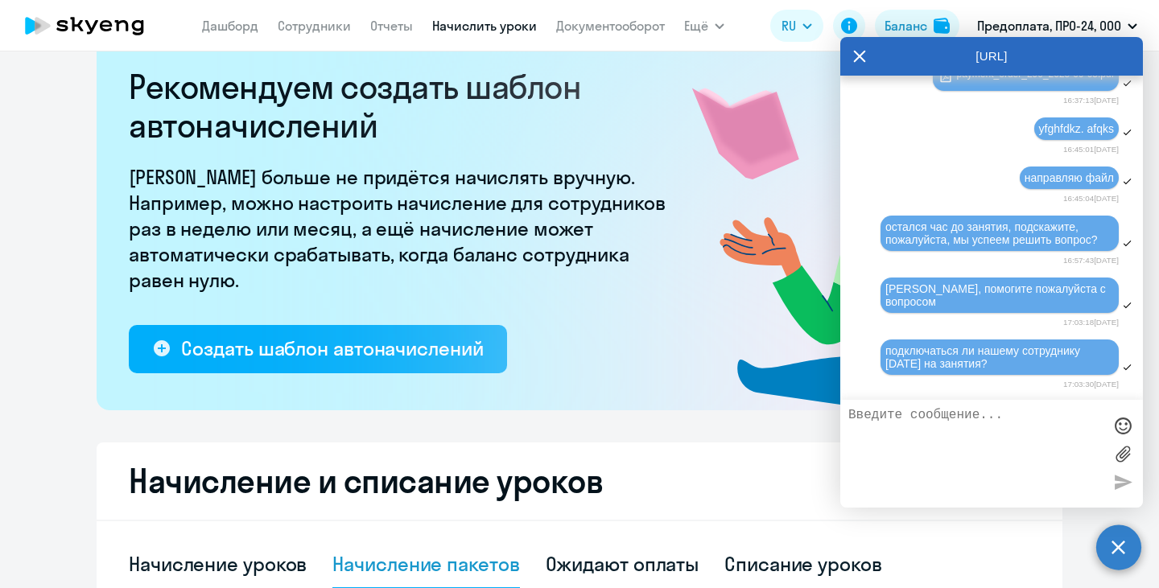
click at [861, 56] on icon at bounding box center [860, 57] width 12 height 12
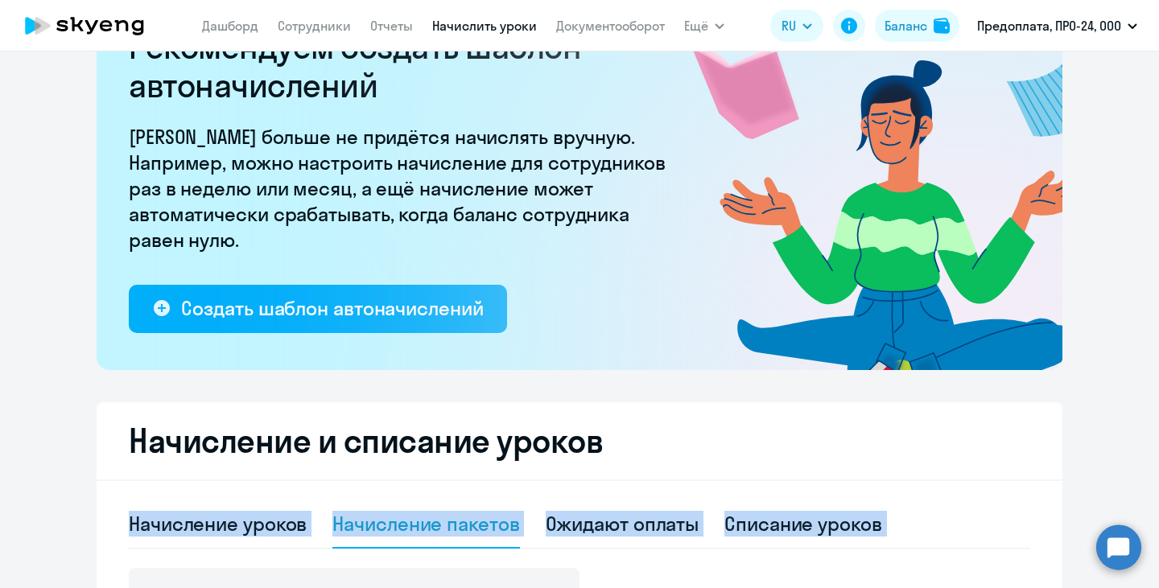
scroll to position [153, 0]
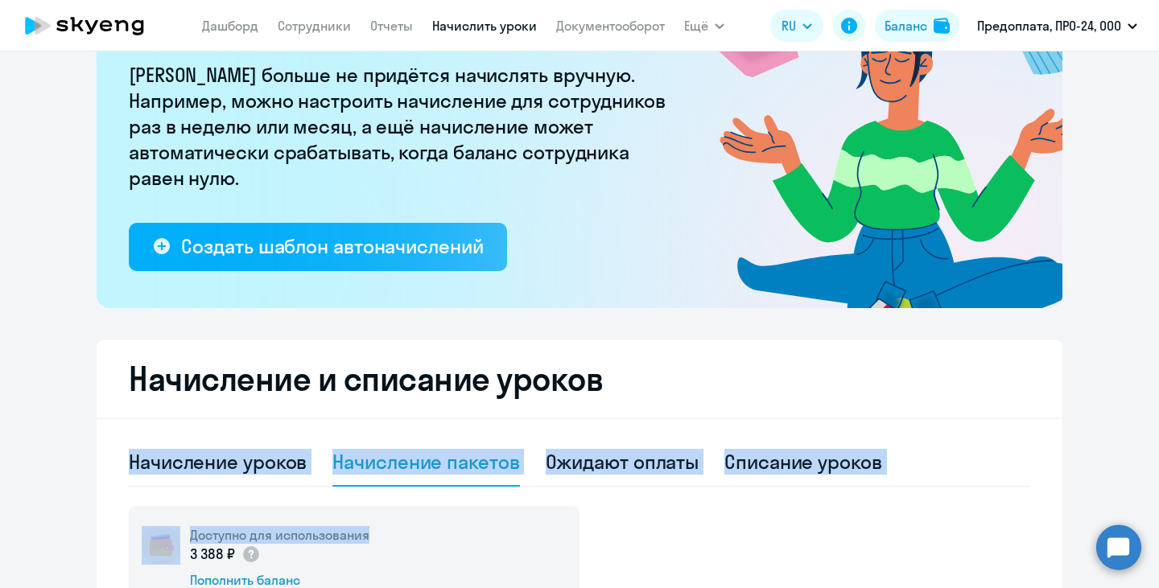
drag, startPoint x: 1035, startPoint y: 427, endPoint x: 999, endPoint y: 592, distance: 168.9
click at [999, 588] on html "Дашборд Сотрудники Отчеты Начислить уроки Документооборот Ещё Все продукты Дашб…" at bounding box center [579, 294] width 1159 height 588
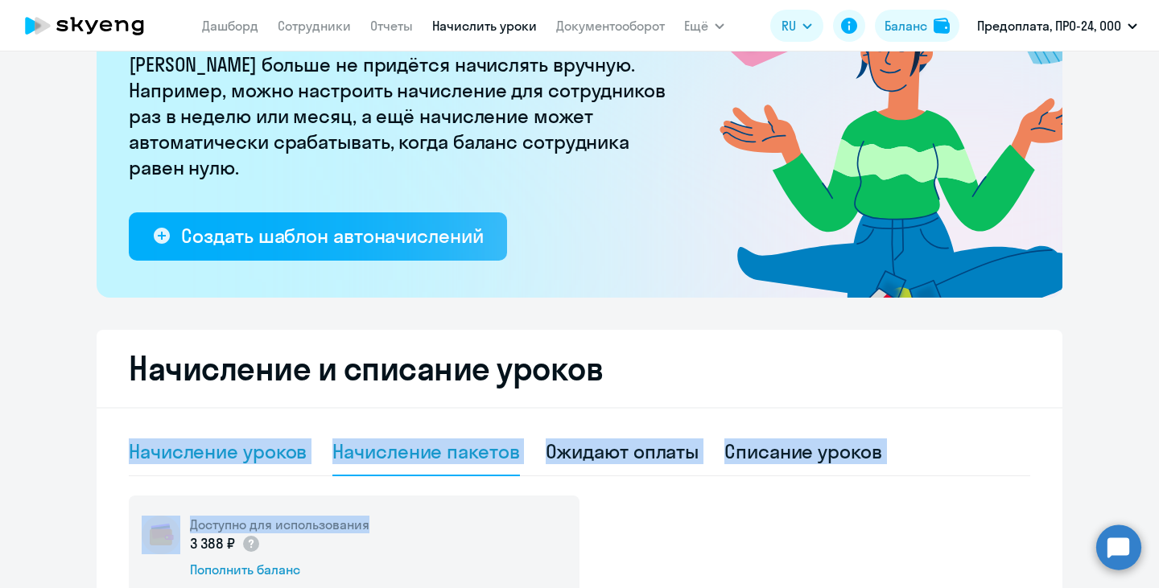
click at [233, 453] on div "Начисление уроков" at bounding box center [218, 452] width 178 height 26
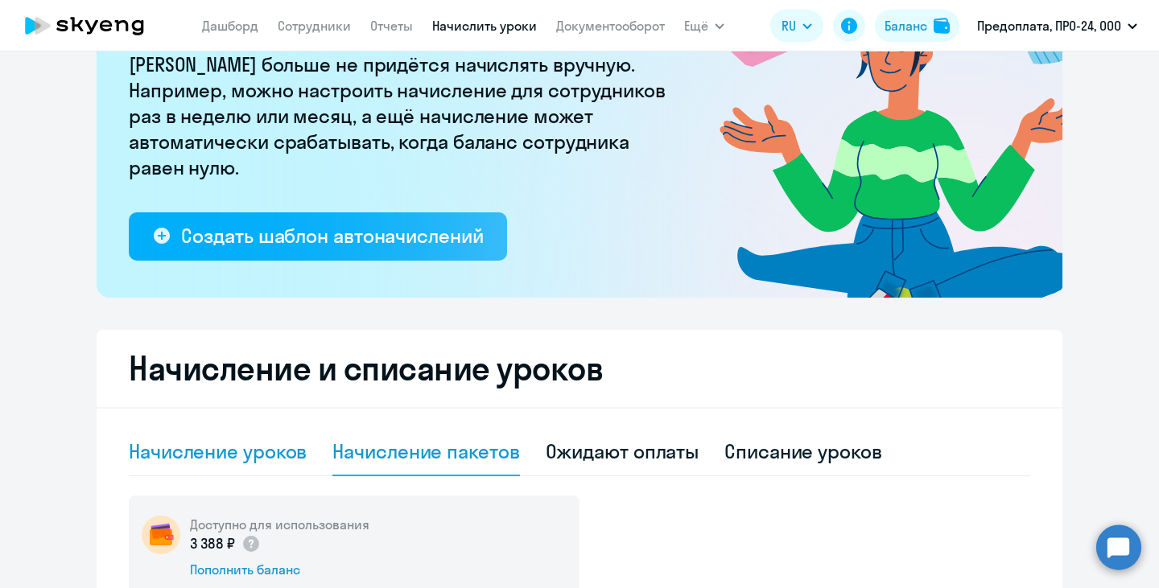
select select "10"
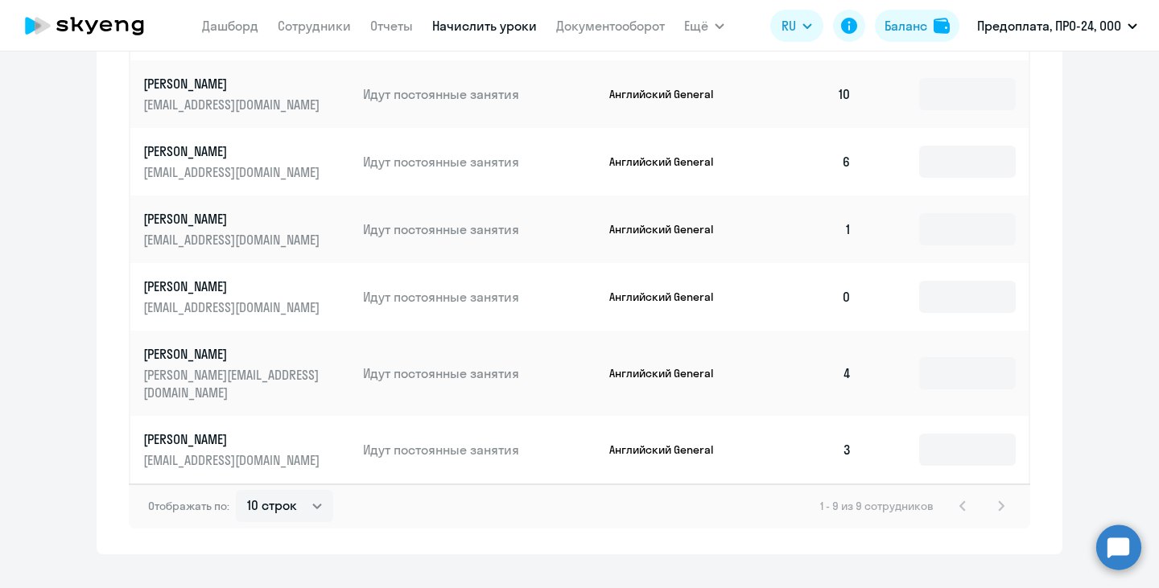
scroll to position [877, 0]
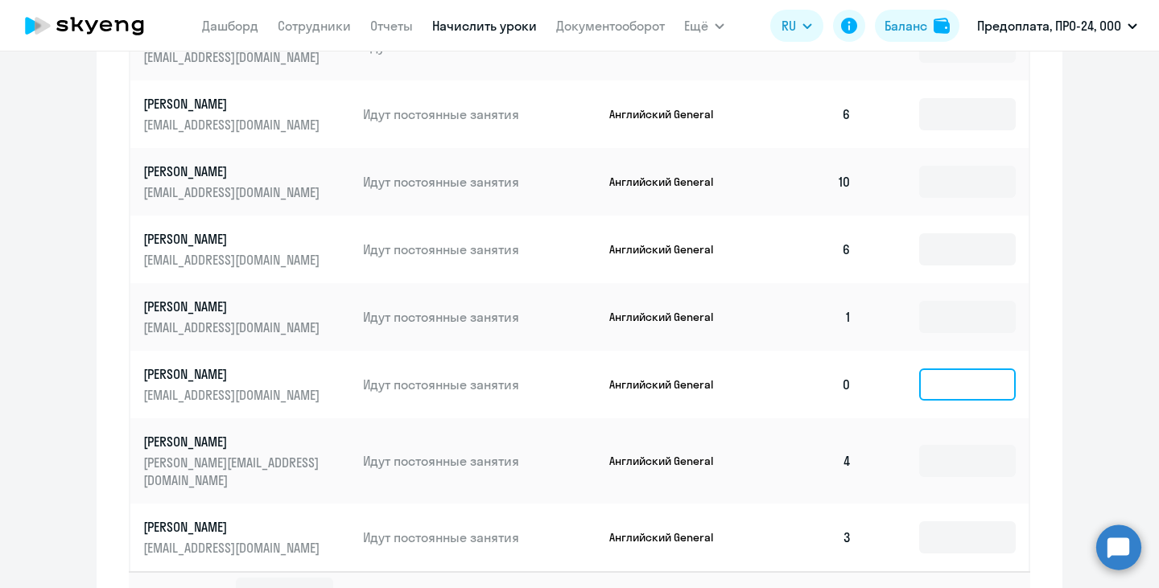
click at [948, 381] on input at bounding box center [967, 385] width 97 height 32
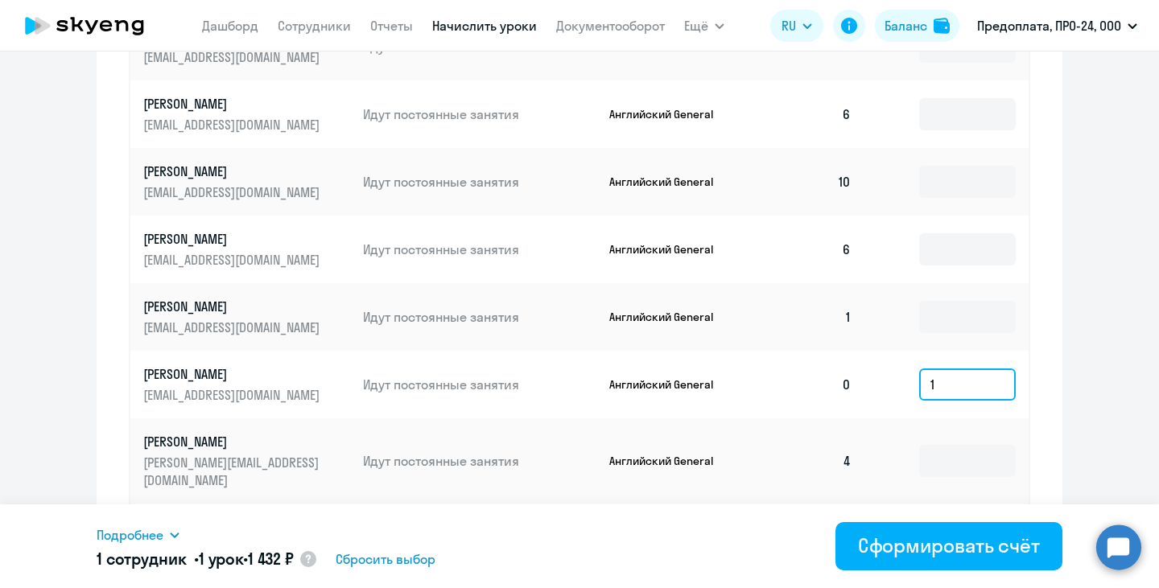
type input "1"
click at [171, 530] on icon at bounding box center [174, 535] width 13 height 13
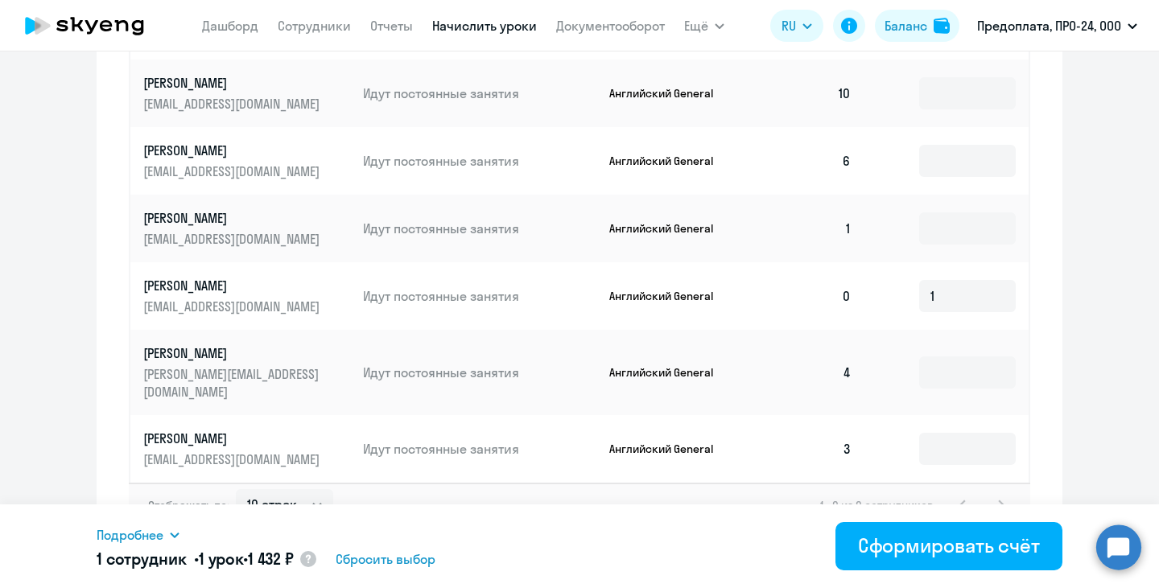
scroll to position [978, 0]
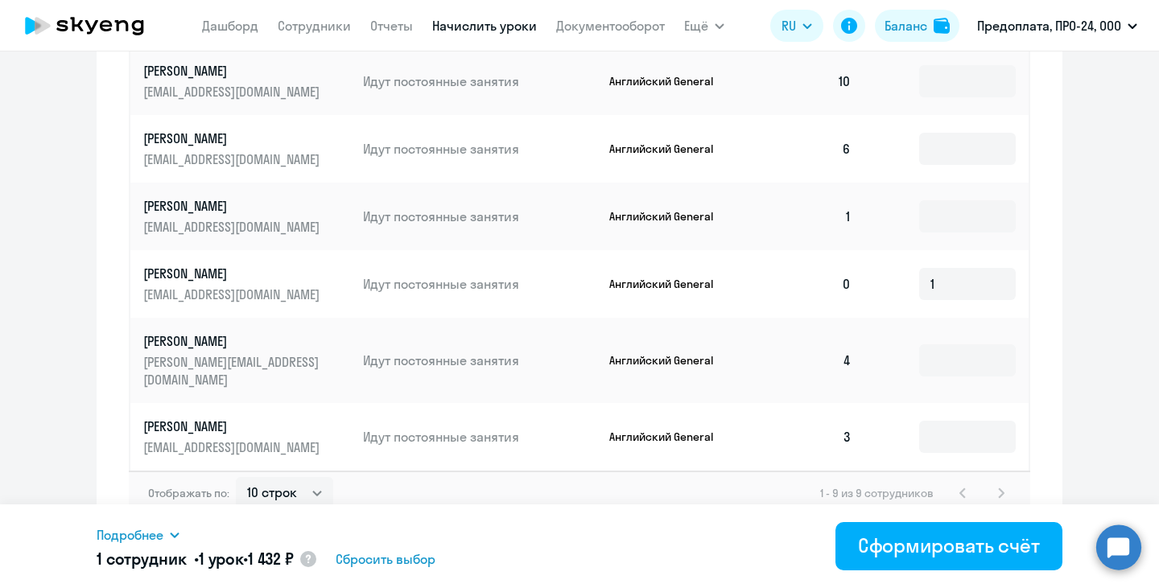
click at [1107, 551] on circle at bounding box center [1118, 547] width 45 height 45
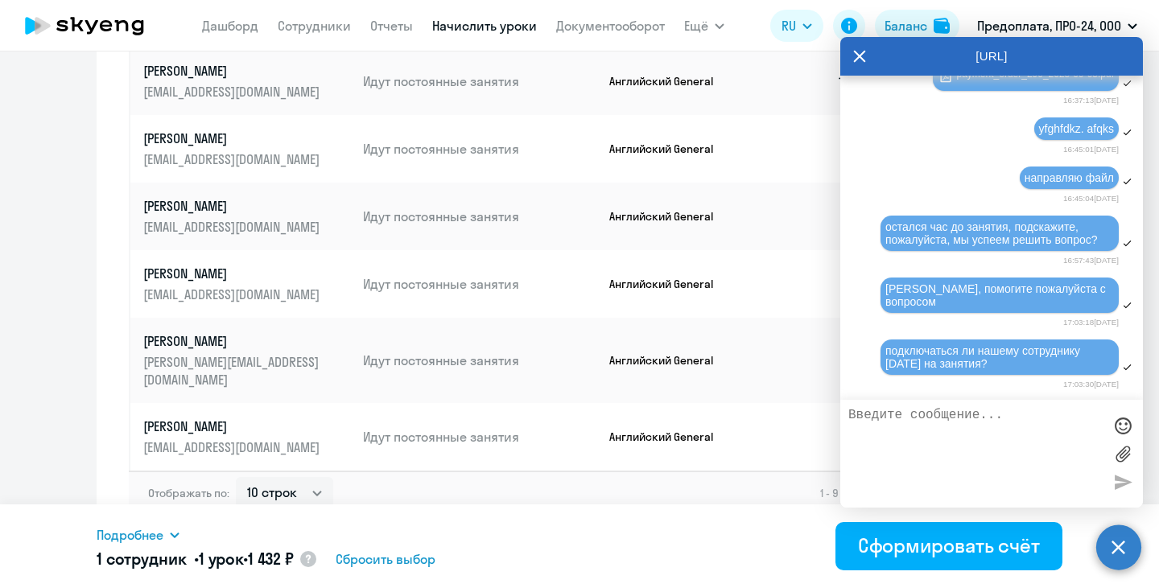
scroll to position [1513, 0]
click at [755, 477] on div "Отображать по: 10 строк 30 строк 50 строк 1 - 9 из 9 сотрудников" at bounding box center [579, 493] width 901 height 45
click at [848, 57] on div "[URL]" at bounding box center [991, 56] width 303 height 39
click at [863, 56] on icon at bounding box center [859, 56] width 13 height 39
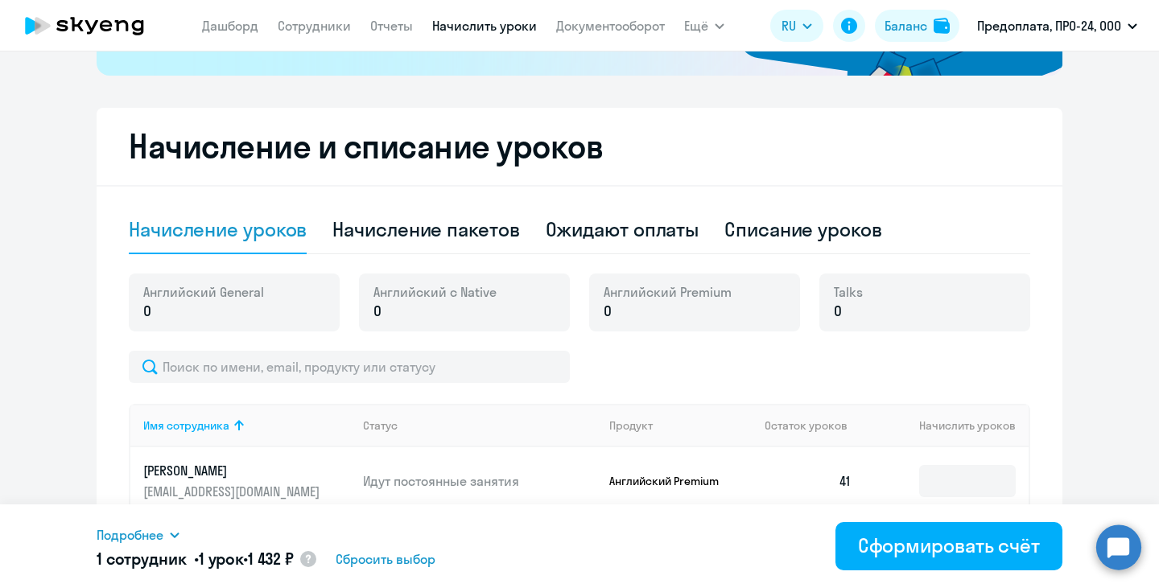
scroll to position [359, 0]
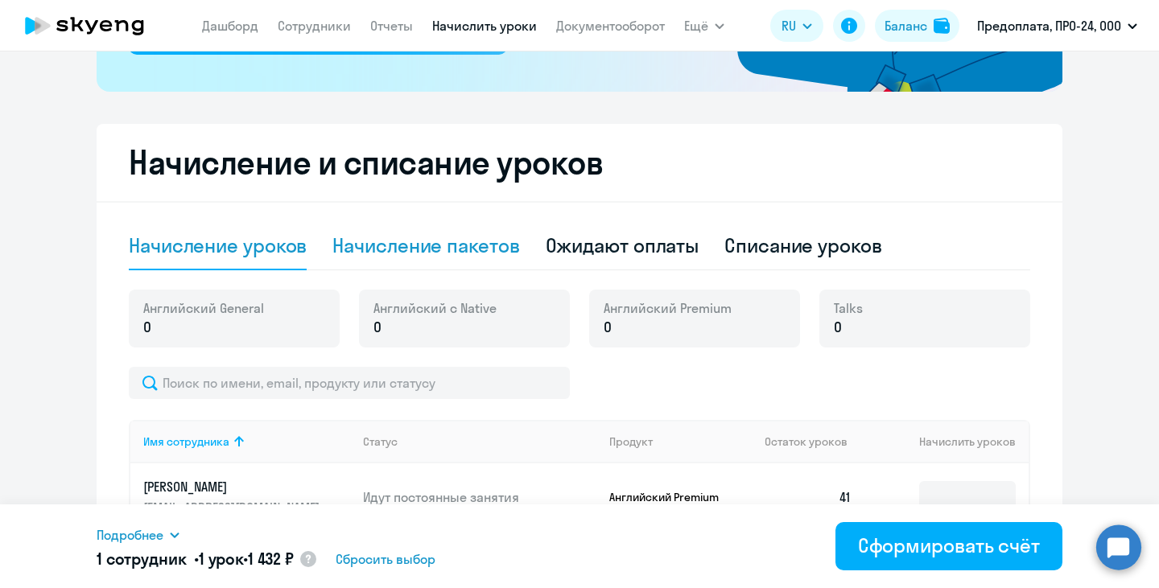
click at [455, 247] on div "Начисление пакетов" at bounding box center [425, 246] width 187 height 26
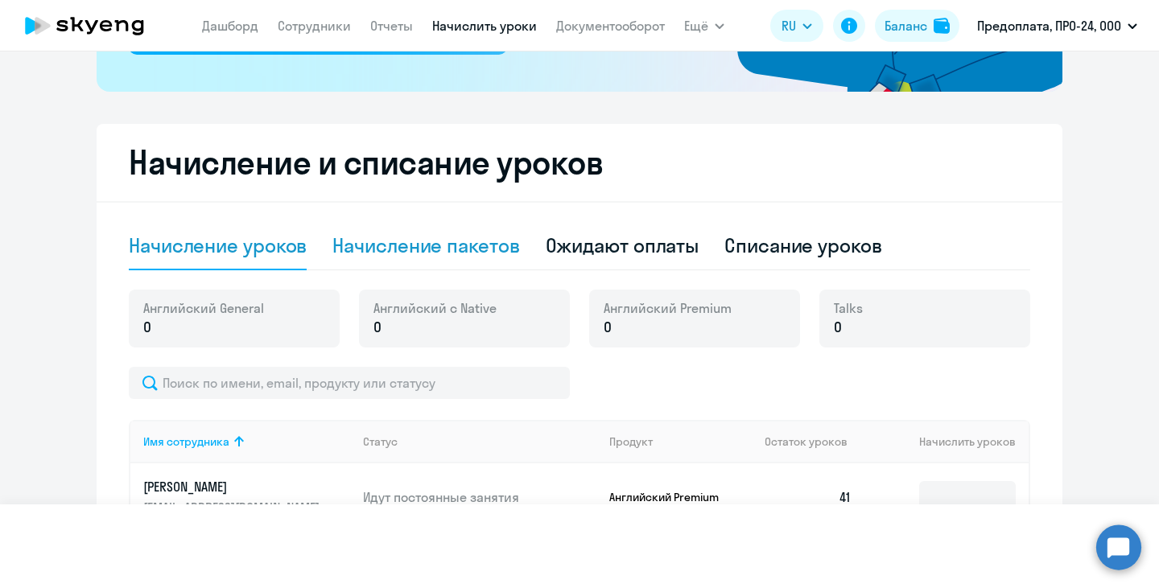
select select "10"
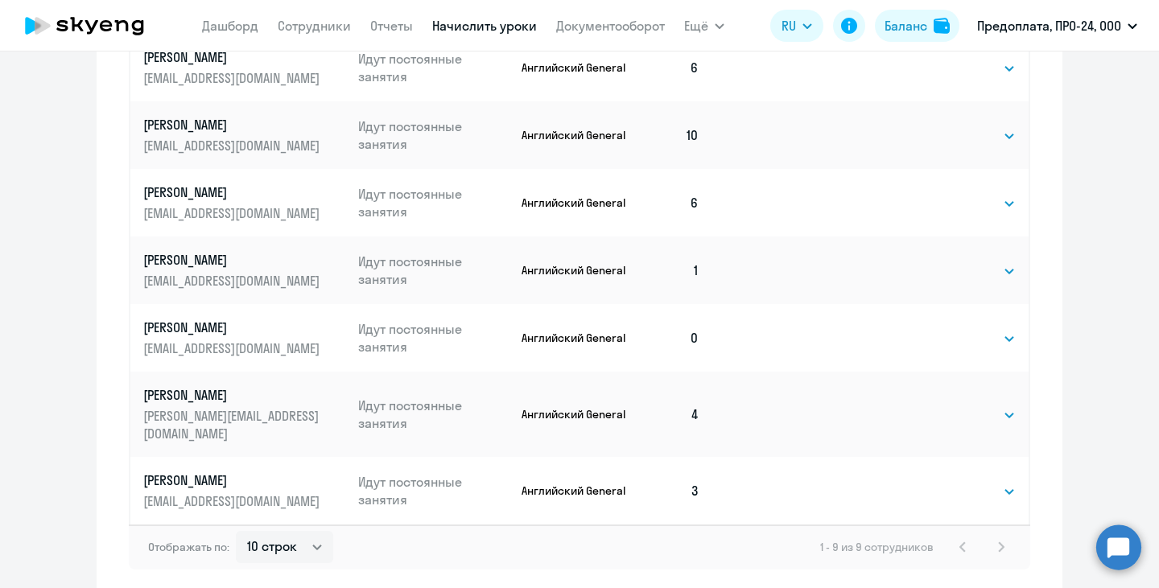
scroll to position [1044, 0]
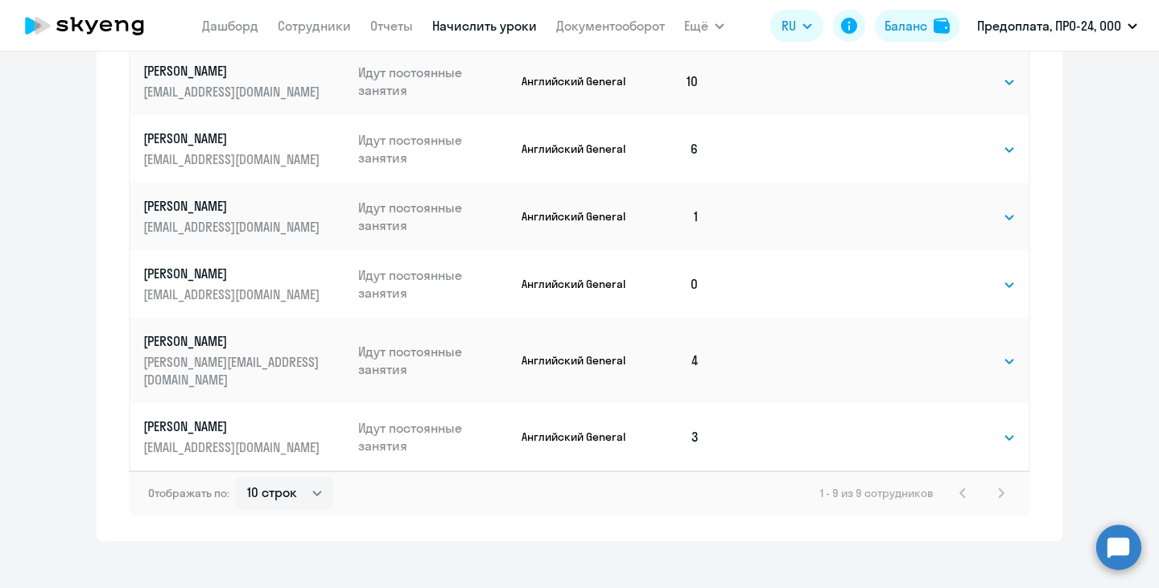
click at [996, 484] on div "1 - 9 из 9 сотрудников" at bounding box center [915, 493] width 191 height 19
click at [992, 484] on div "1 - 9 из 9 сотрудников" at bounding box center [915, 493] width 191 height 19
click at [984, 278] on select "Выбрать 4 8 16 32 64 96 128" at bounding box center [983, 284] width 66 height 19
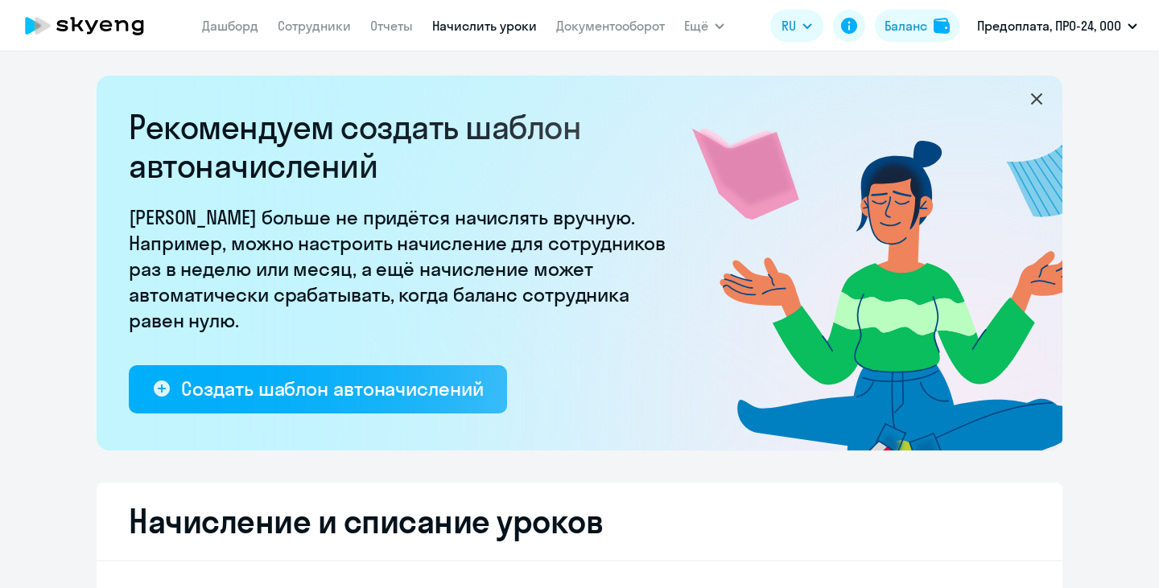
select select "10"
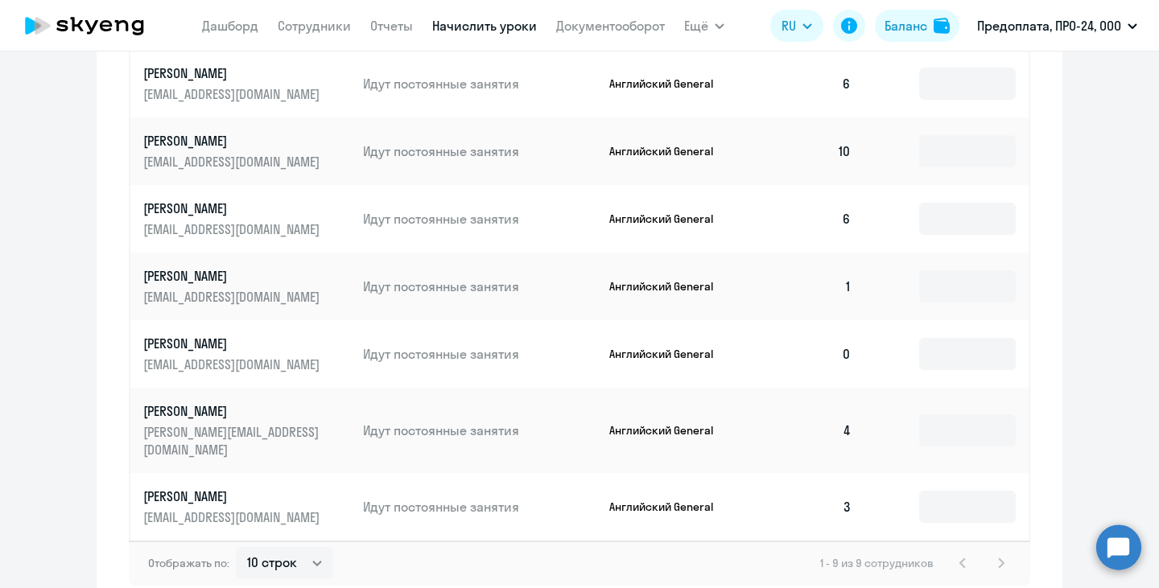
scroll to position [978, 0]
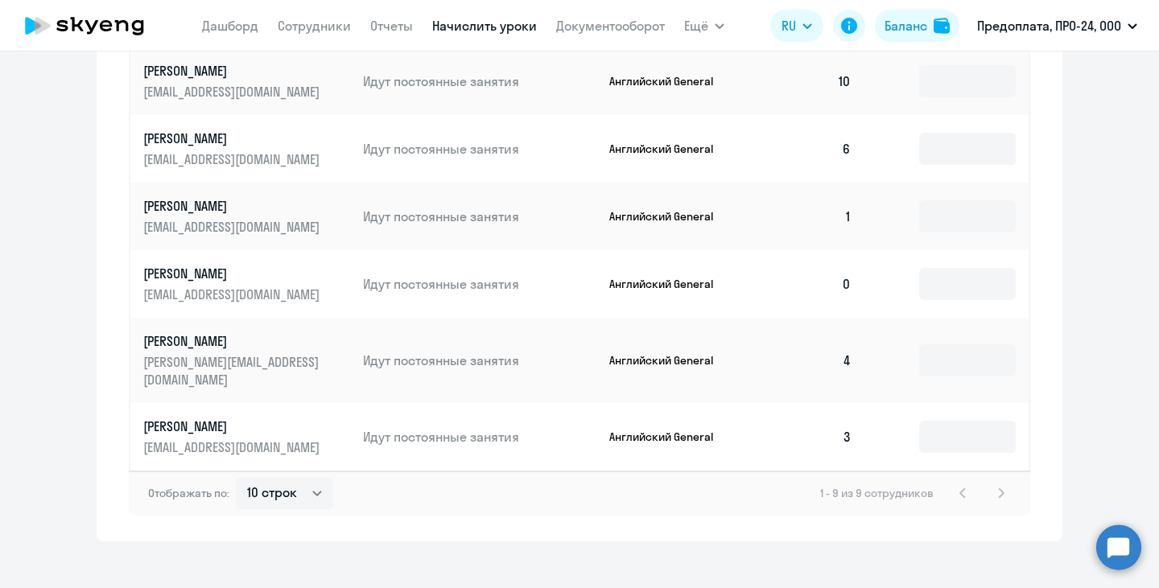
click at [1116, 542] on circle at bounding box center [1118, 547] width 45 height 45
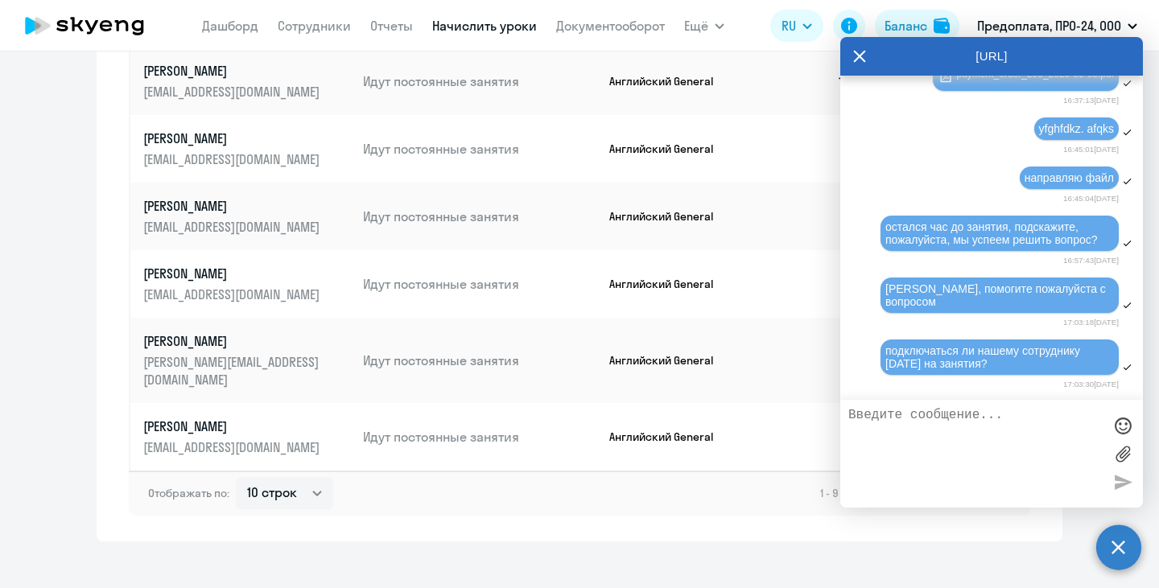
scroll to position [1513, 0]
click at [854, 45] on icon at bounding box center [859, 56] width 13 height 39
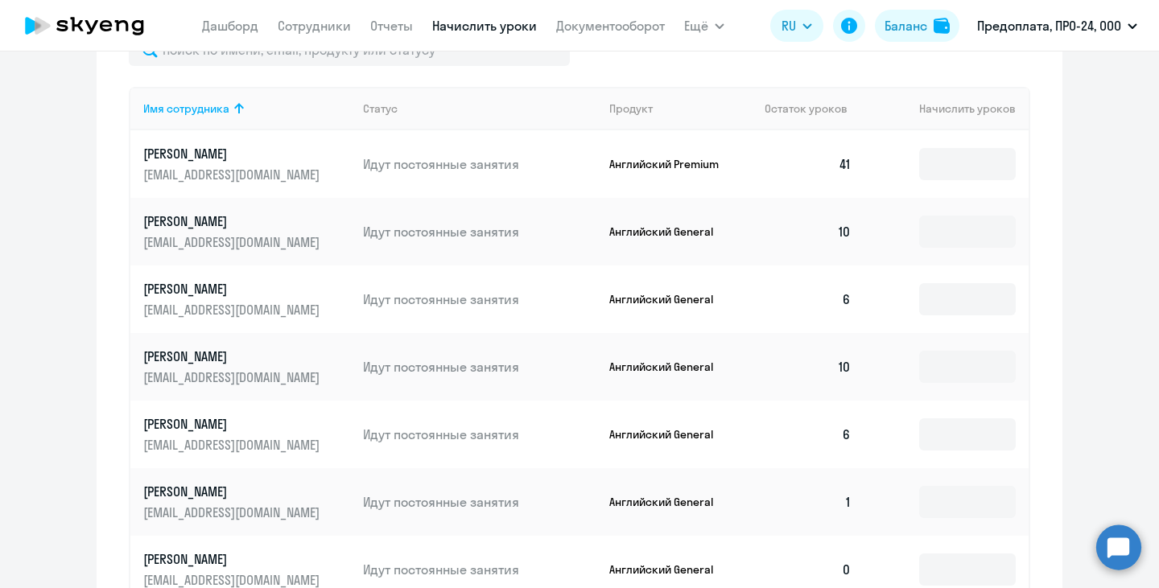
scroll to position [978, 0]
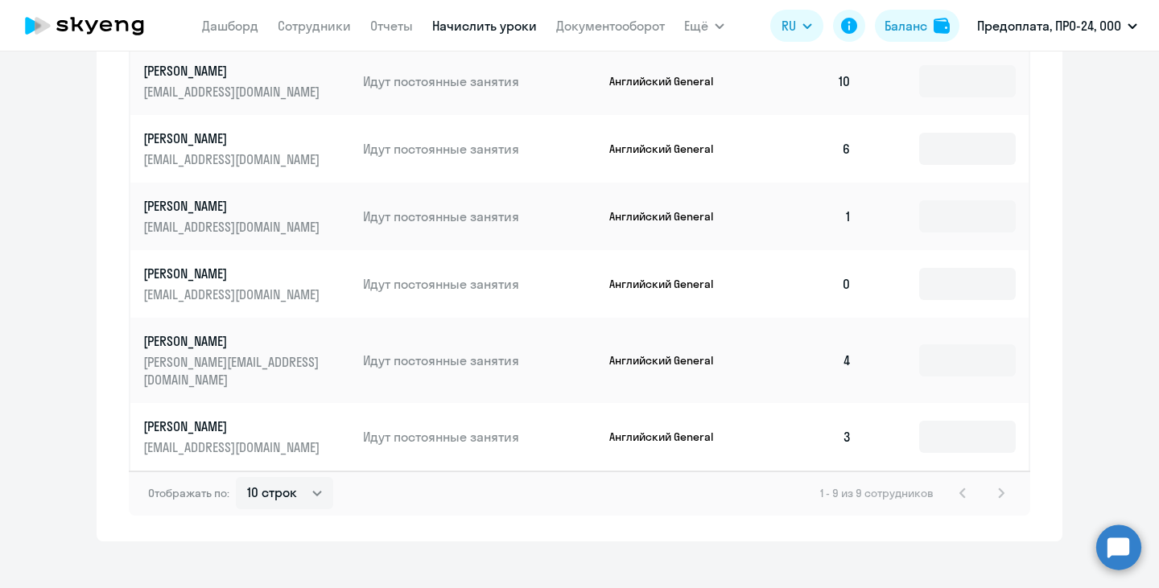
click at [1111, 556] on circle at bounding box center [1118, 547] width 45 height 45
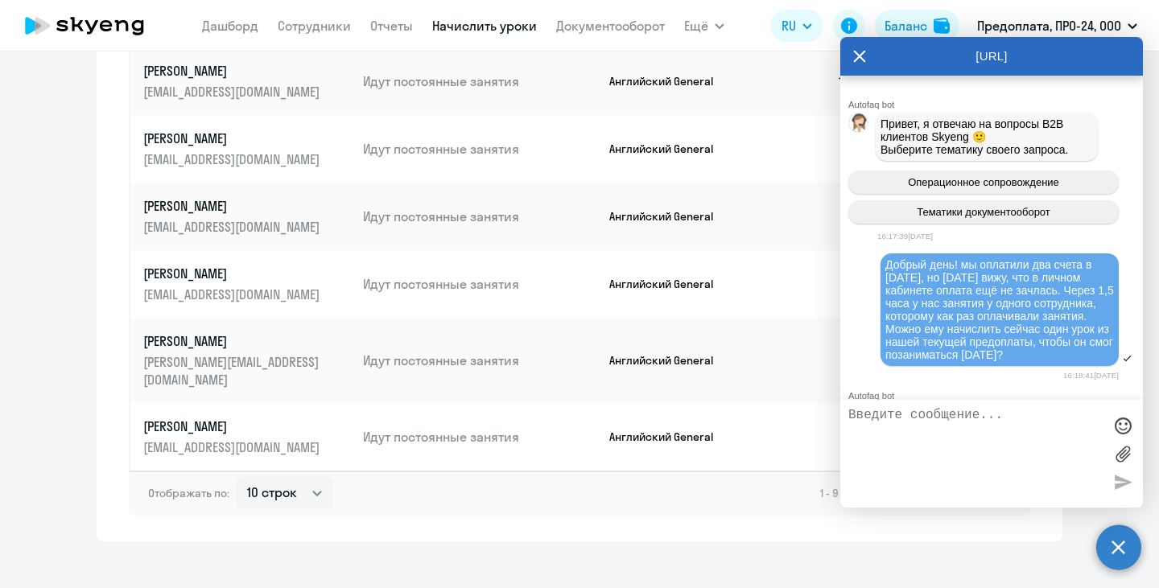
scroll to position [1502, 0]
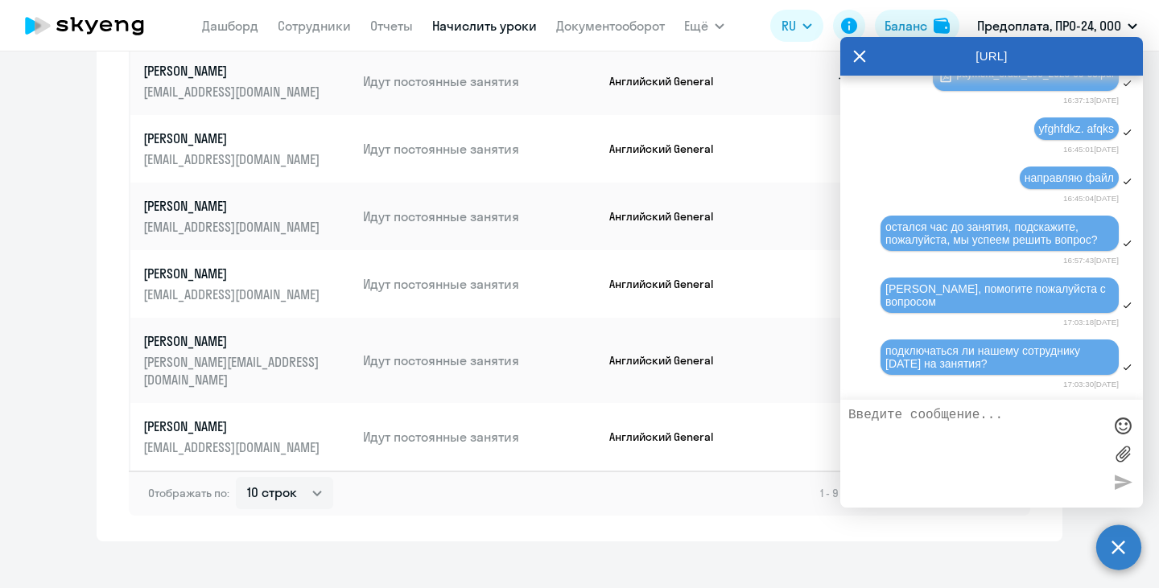
click at [861, 56] on icon at bounding box center [859, 56] width 13 height 39
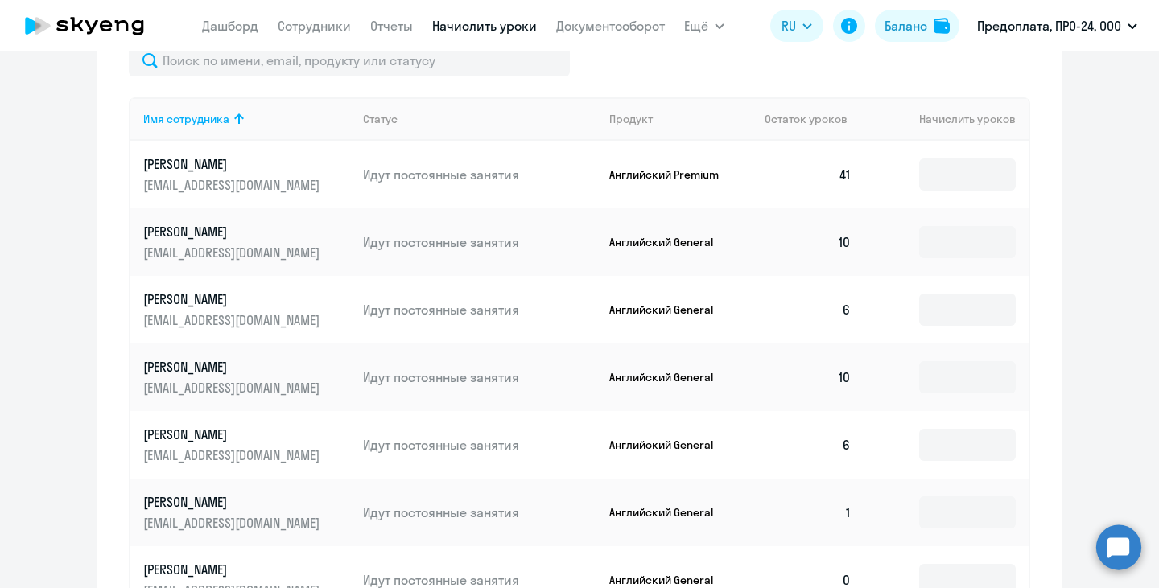
scroll to position [978, 0]
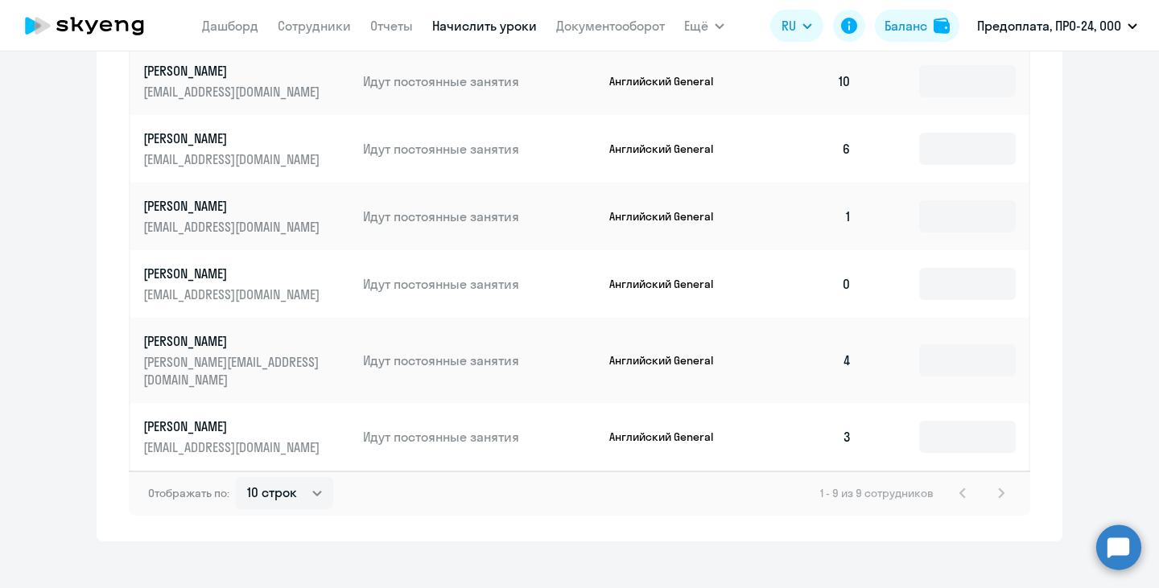
click at [1121, 524] on div "Рекомендуем создать шаблон автоначислений Уроки больше не придётся начислять вр…" at bounding box center [579, 320] width 1159 height 537
click at [1116, 538] on circle at bounding box center [1118, 547] width 45 height 45
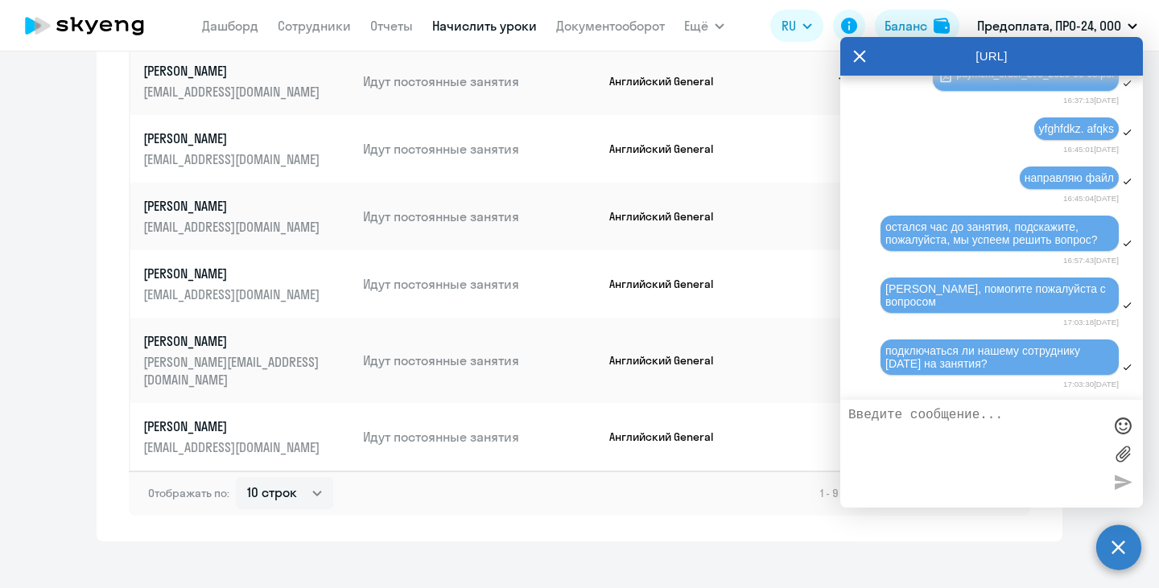
scroll to position [1414, 0]
click at [590, 572] on div "Рекомендуем создать шаблон автоначислений Уроки больше не придётся начислять вр…" at bounding box center [579, 320] width 1159 height 537
click at [1012, 419] on textarea at bounding box center [975, 454] width 254 height 92
type textarea "ghtgjlfdf"
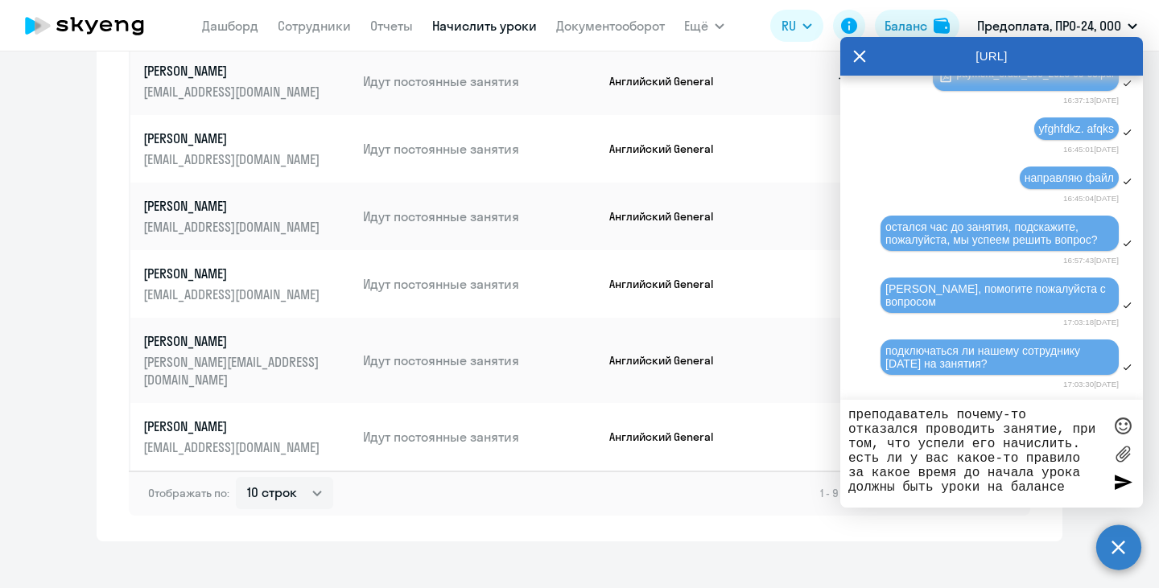
type textarea "преподаватель почему-то отказался проводить занятие, при том, что успели его на…"
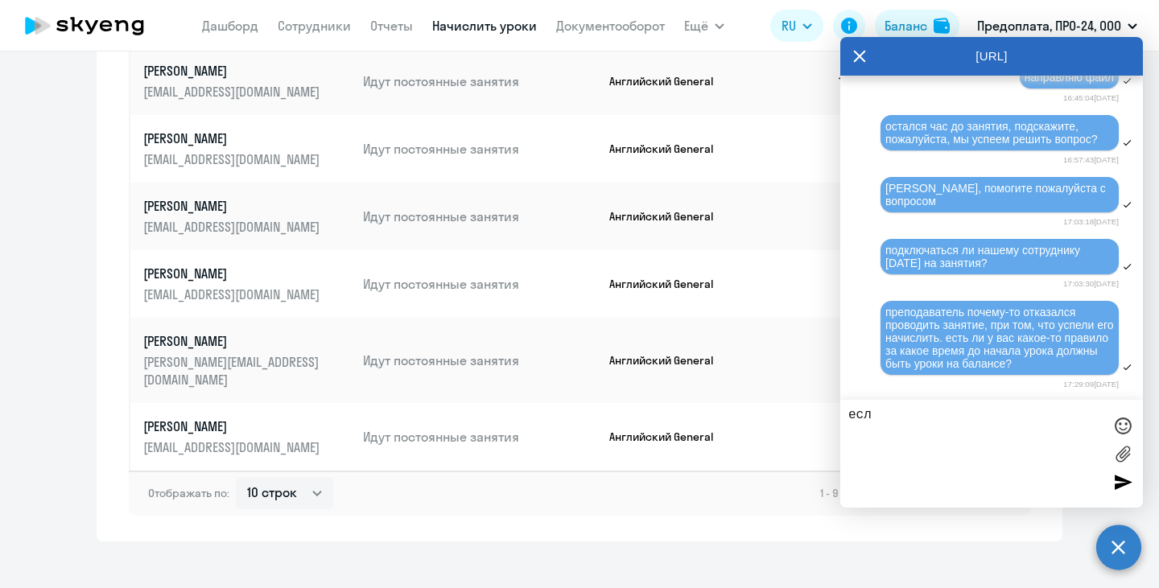
scroll to position [1615, 0]
type textarea "если да, то где оно прописано?"
